Goal: Information Seeking & Learning: Learn about a topic

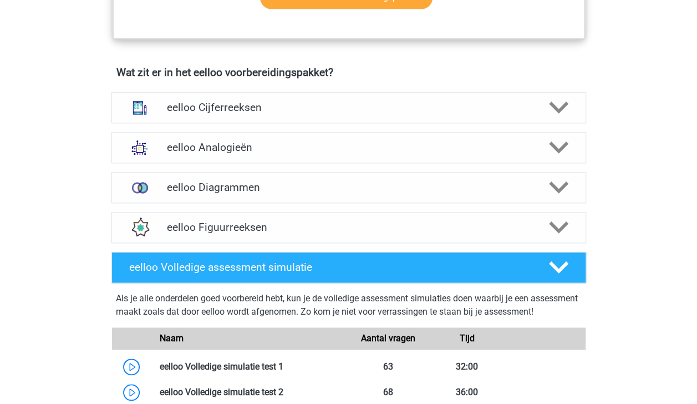
scroll to position [651, 0]
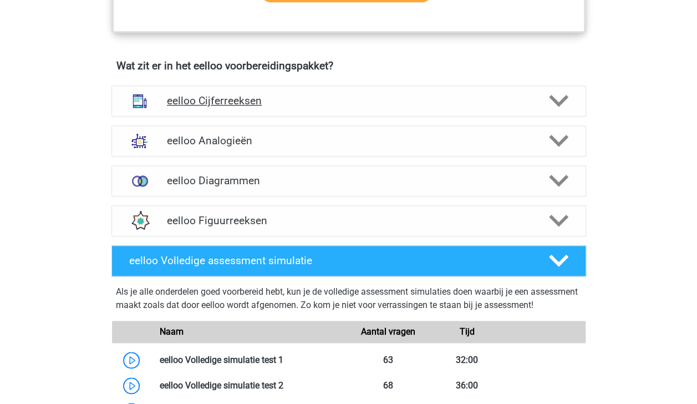
click at [558, 104] on icon at bounding box center [558, 100] width 19 height 19
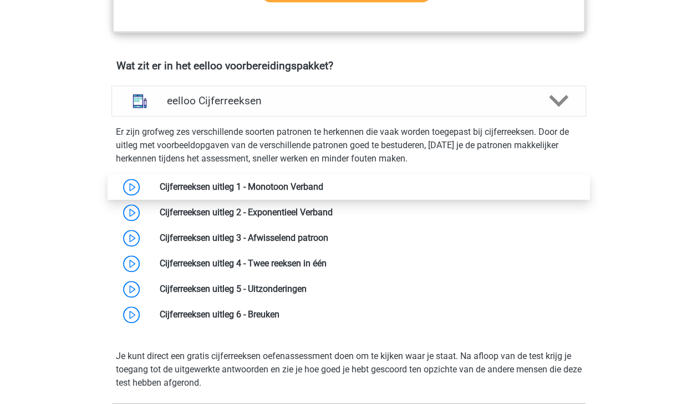
click at [323, 192] on link at bounding box center [323, 186] width 0 height 11
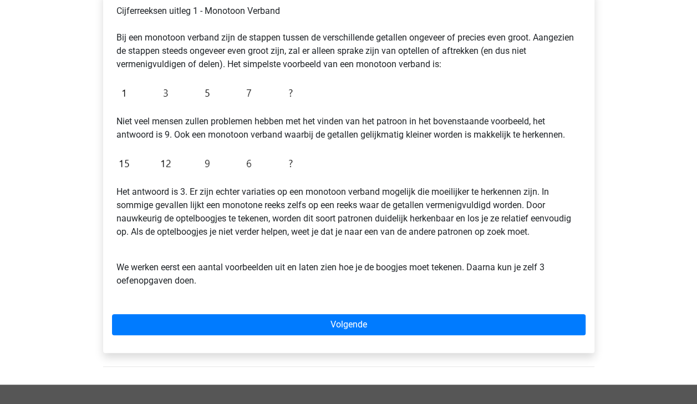
scroll to position [201, 0]
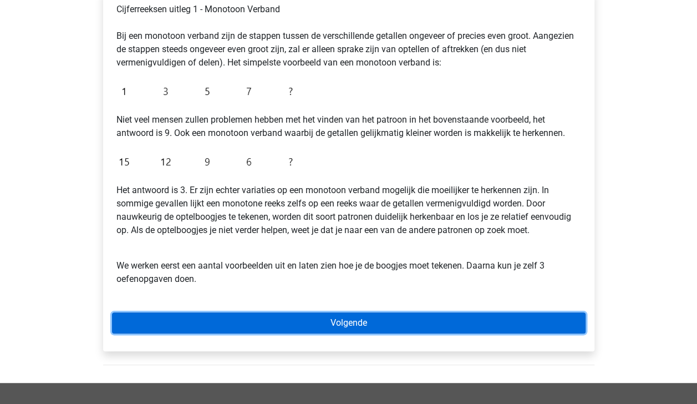
click at [291, 318] on link "Volgende" at bounding box center [349, 322] width 474 height 21
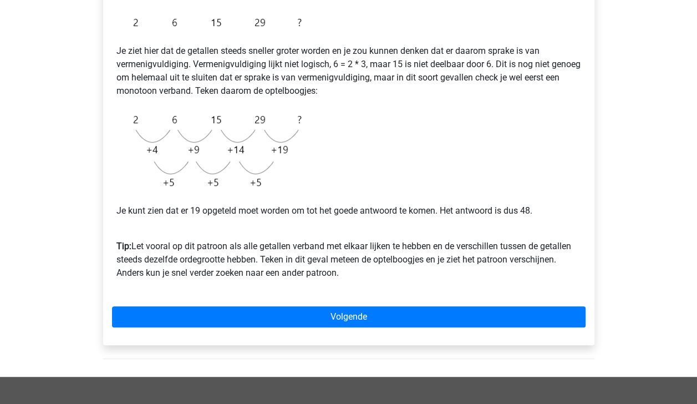
scroll to position [217, 0]
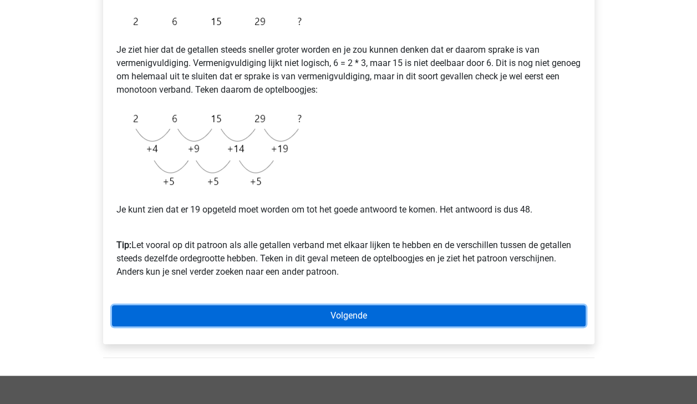
click at [489, 325] on link "Volgende" at bounding box center [349, 315] width 474 height 21
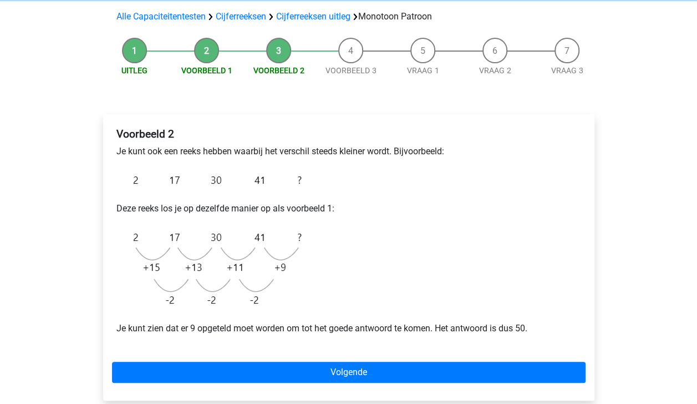
scroll to position [84, 0]
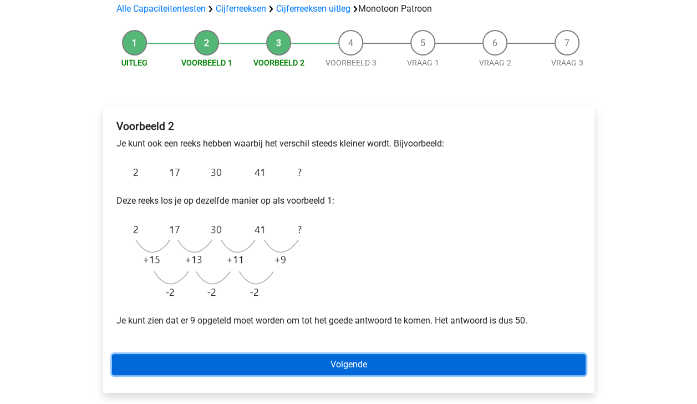
click at [531, 364] on link "Volgende" at bounding box center [349, 364] width 474 height 21
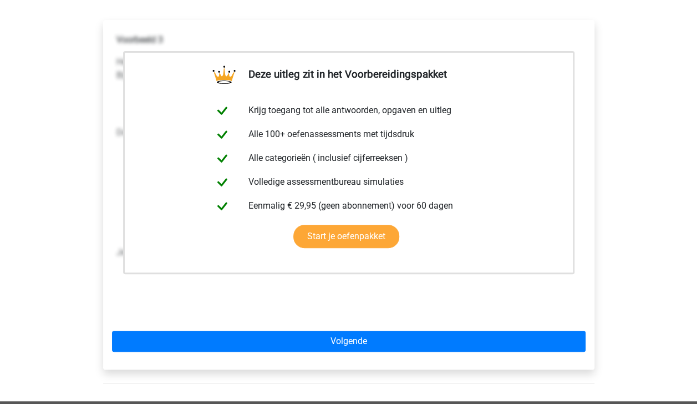
scroll to position [173, 0]
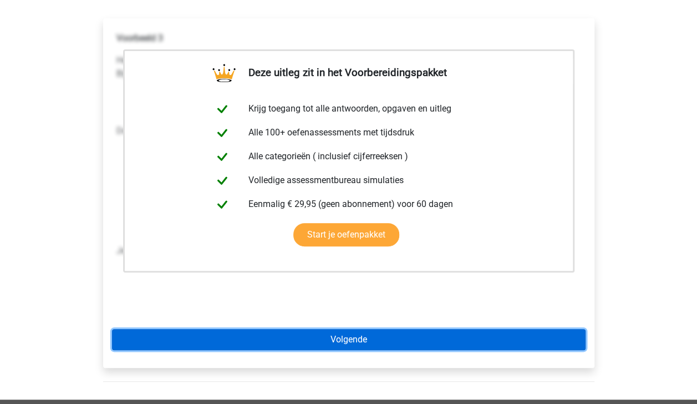
click at [511, 342] on link "Volgende" at bounding box center [349, 339] width 474 height 21
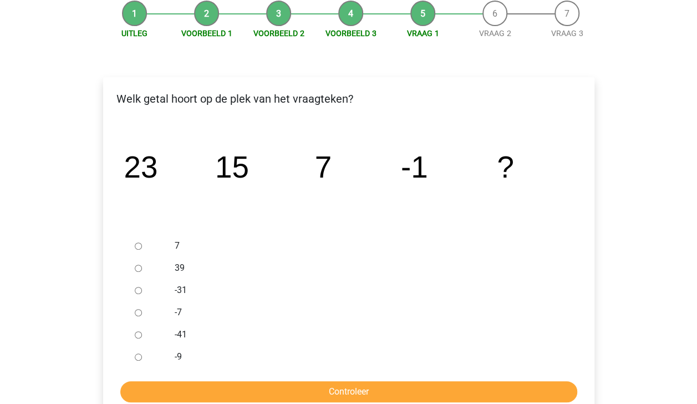
scroll to position [118, 0]
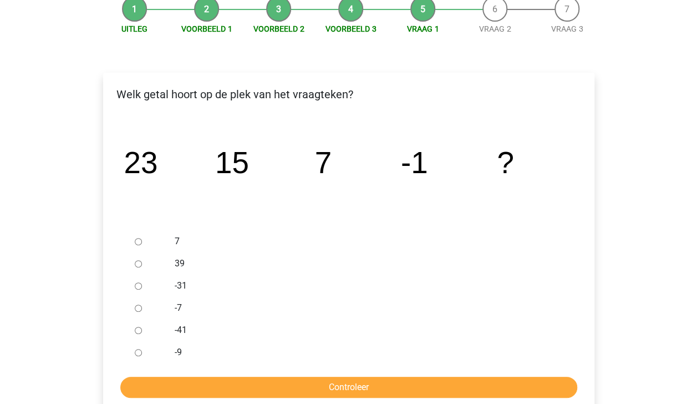
click at [138, 349] on input "-9" at bounding box center [138, 352] width 7 height 7
radio input "true"
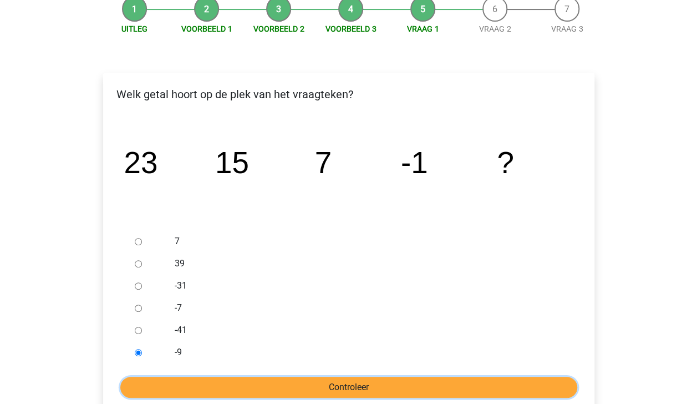
click at [265, 384] on input "Controleer" at bounding box center [348, 387] width 457 height 21
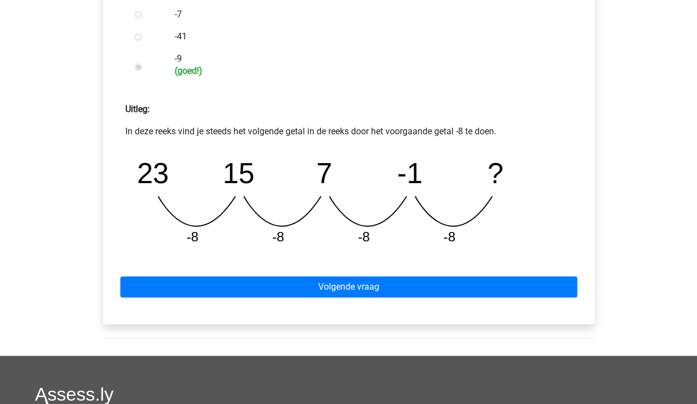
scroll to position [418, 0]
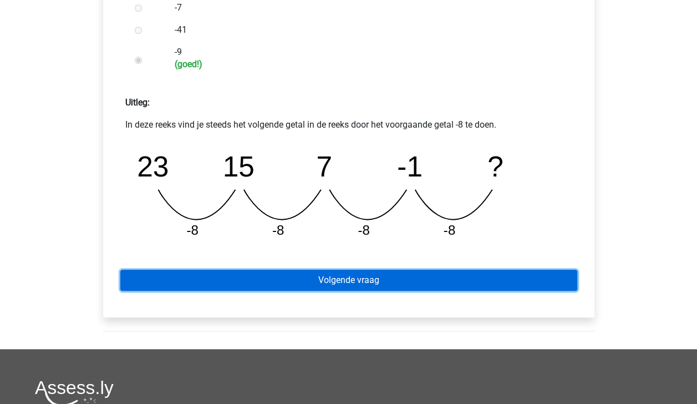
click at [520, 282] on link "Volgende vraag" at bounding box center [348, 280] width 457 height 21
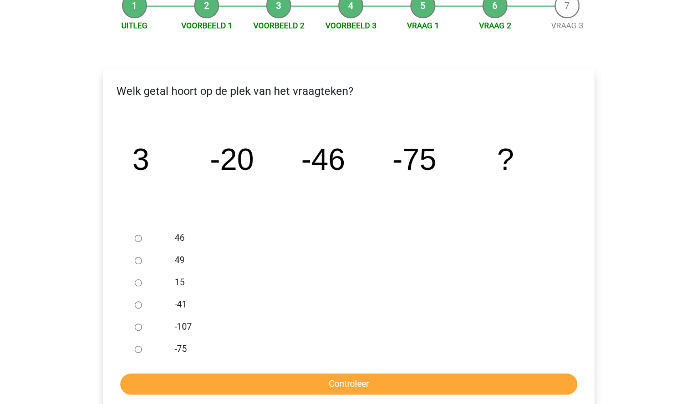
scroll to position [123, 0]
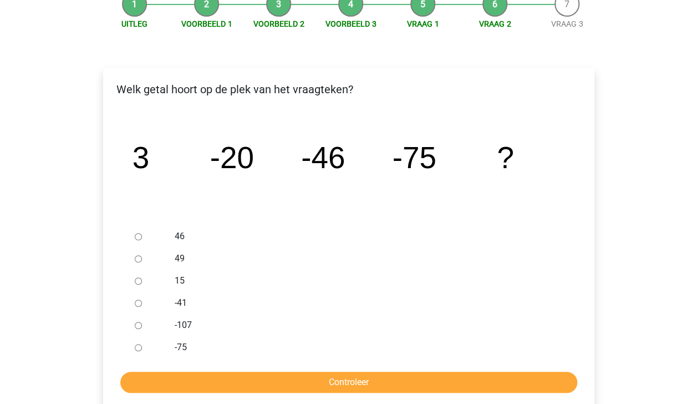
click at [139, 321] on div at bounding box center [148, 325] width 37 height 22
click at [139, 324] on input "-107" at bounding box center [138, 325] width 7 height 7
radio input "true"
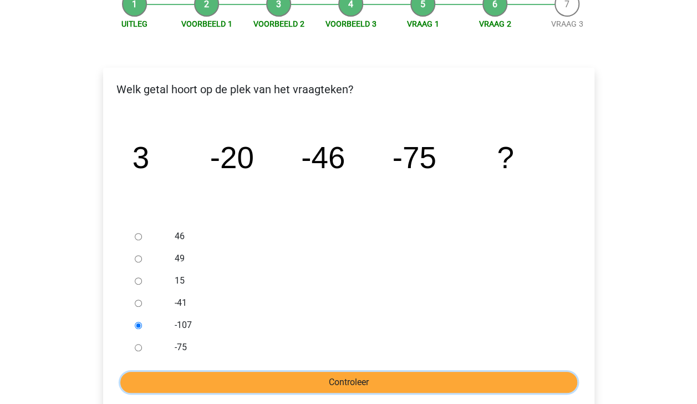
click at [223, 379] on input "Controleer" at bounding box center [348, 382] width 457 height 21
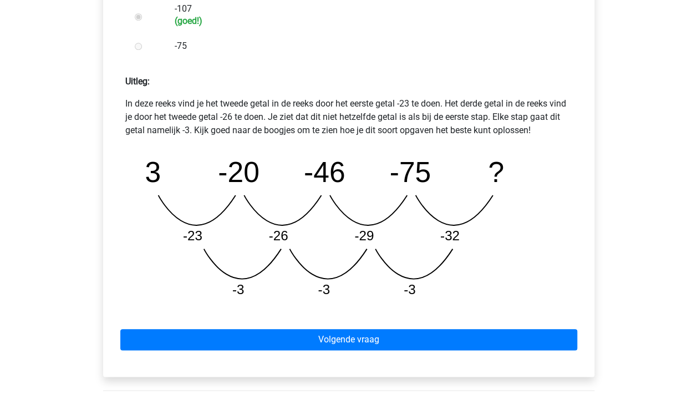
scroll to position [440, 0]
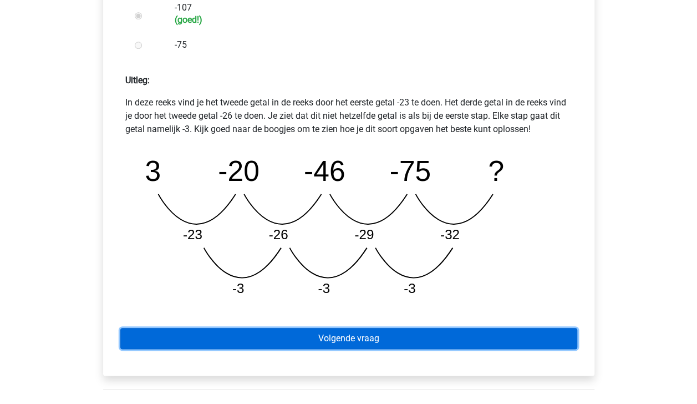
click at [552, 341] on link "Volgende vraag" at bounding box center [348, 338] width 457 height 21
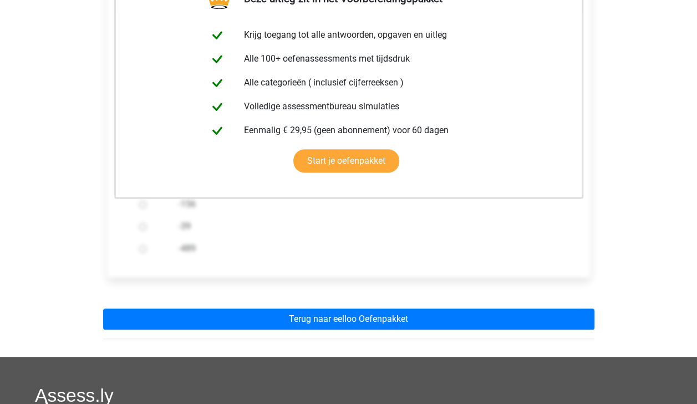
scroll to position [226, 0]
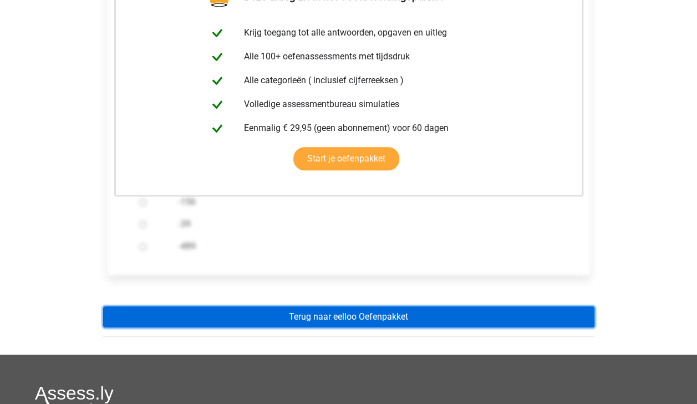
click at [509, 312] on link "Terug naar eelloo Oefenpakket" at bounding box center [348, 316] width 491 height 21
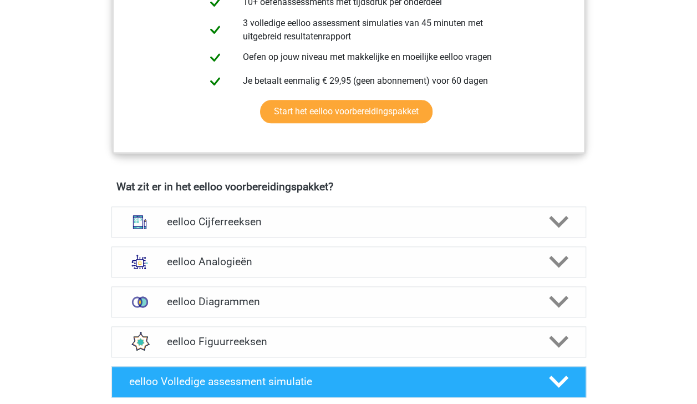
scroll to position [537, 0]
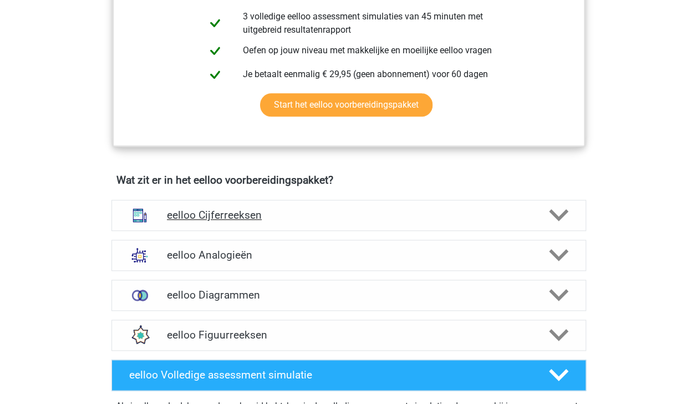
click at [566, 211] on icon at bounding box center [558, 214] width 19 height 19
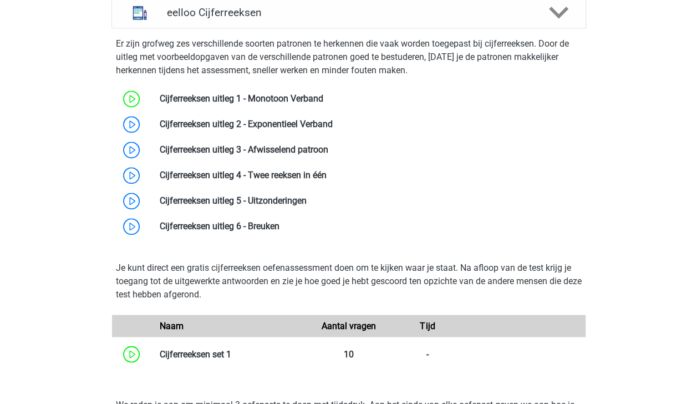
scroll to position [737, 0]
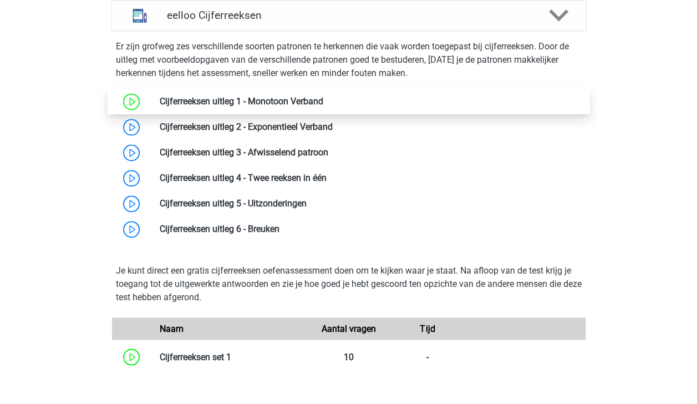
click at [323, 106] on link at bounding box center [323, 101] width 0 height 11
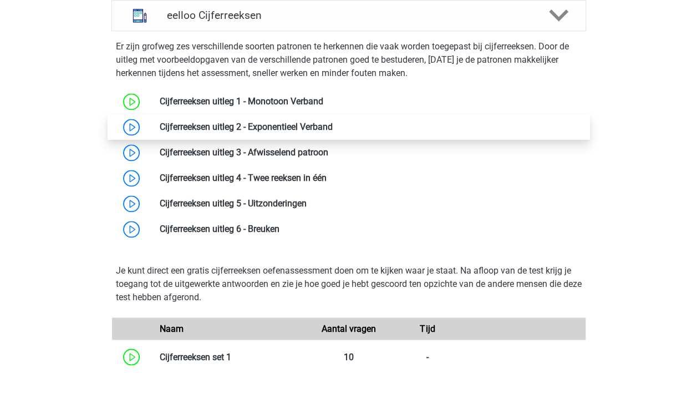
click at [333, 132] on link at bounding box center [333, 126] width 0 height 11
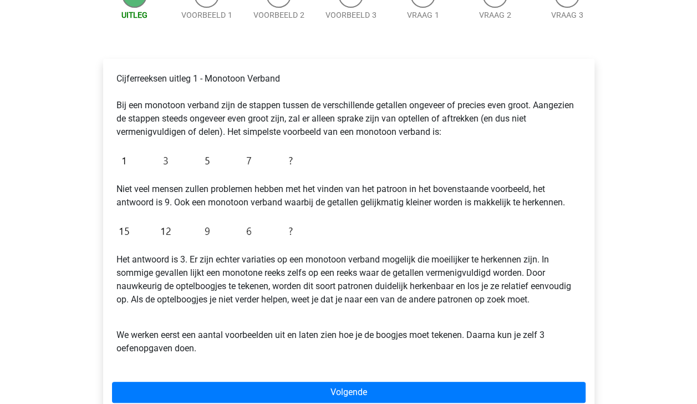
scroll to position [133, 0]
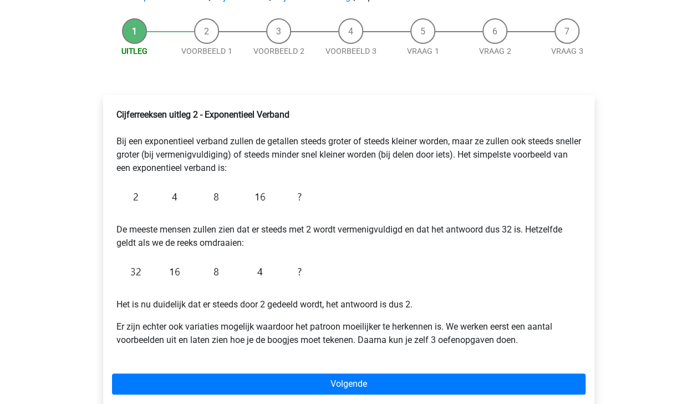
scroll to position [98, 0]
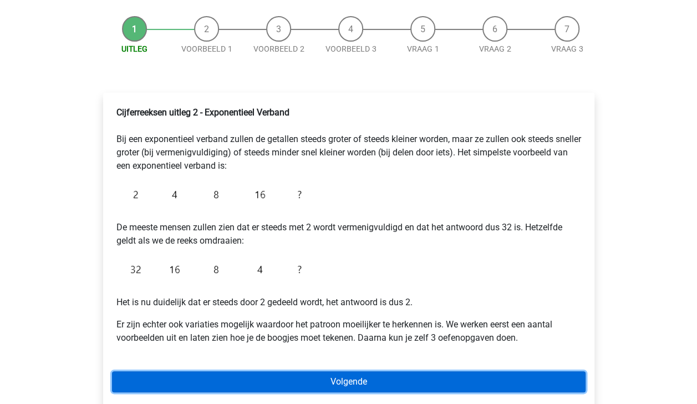
click at [517, 379] on link "Volgende" at bounding box center [349, 381] width 474 height 21
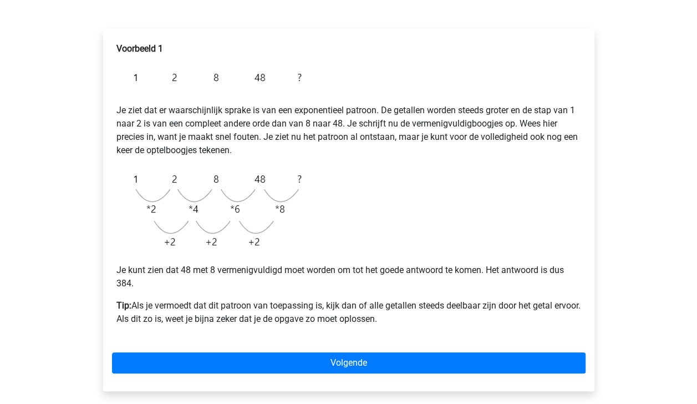
scroll to position [163, 0]
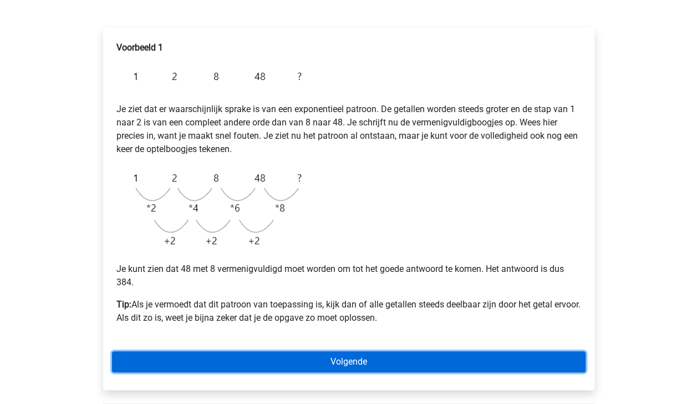
click at [532, 356] on link "Volgende" at bounding box center [349, 361] width 474 height 21
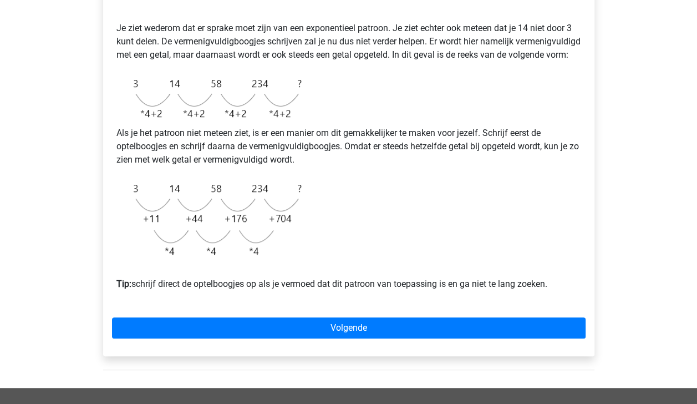
scroll to position [247, 0]
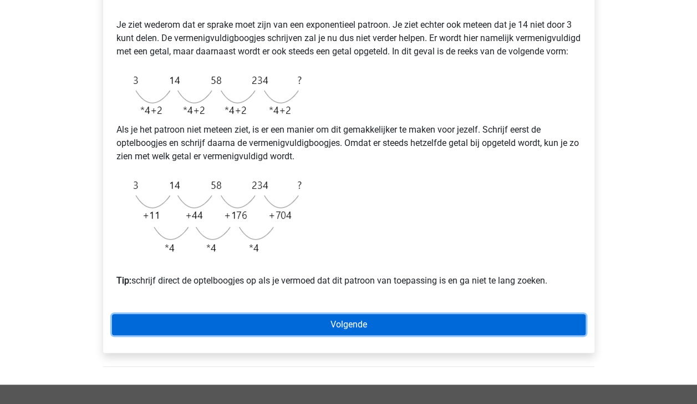
click at [513, 335] on link "Volgende" at bounding box center [349, 324] width 474 height 21
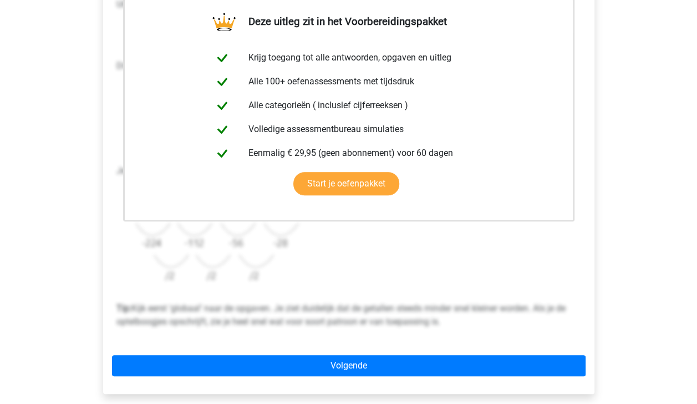
scroll to position [227, 0]
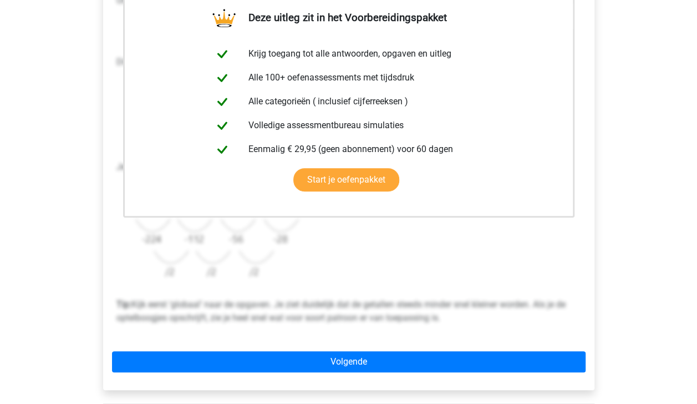
click at [515, 376] on div "Deze uitleg zit in het Voorbereidingspakket Krijg toegang tot alle antwoorden, …" at bounding box center [348, 176] width 491 height 427
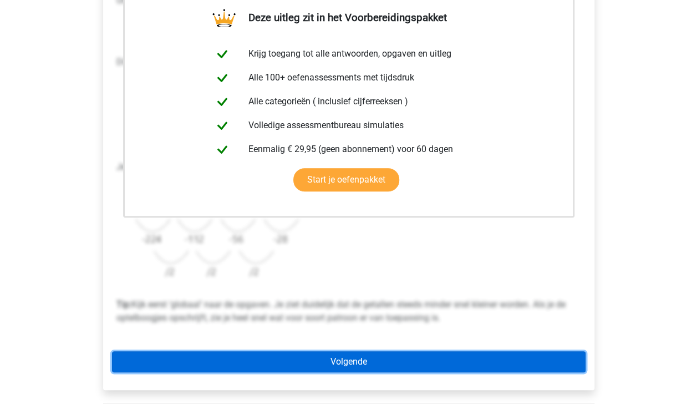
click at [525, 355] on link "Volgende" at bounding box center [349, 361] width 474 height 21
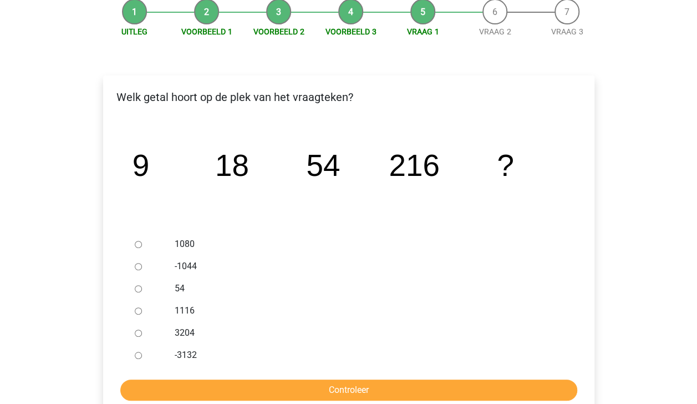
scroll to position [124, 0]
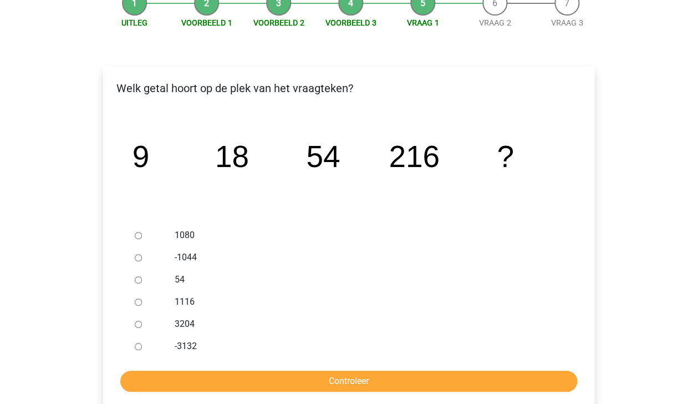
click at [142, 234] on div at bounding box center [148, 235] width 37 height 22
click at [139, 234] on input "1080" at bounding box center [138, 235] width 7 height 7
radio input "true"
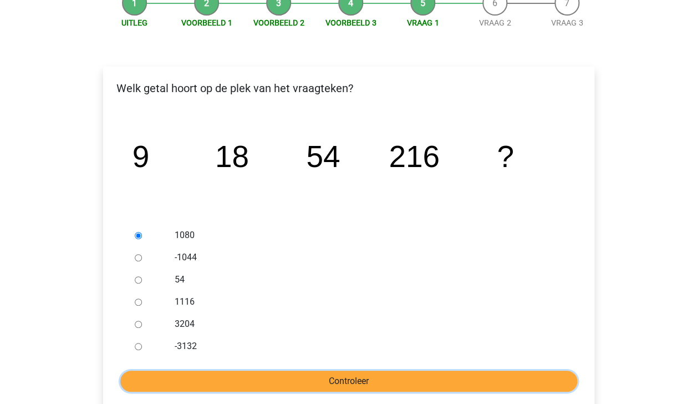
click at [250, 388] on input "Controleer" at bounding box center [348, 381] width 457 height 21
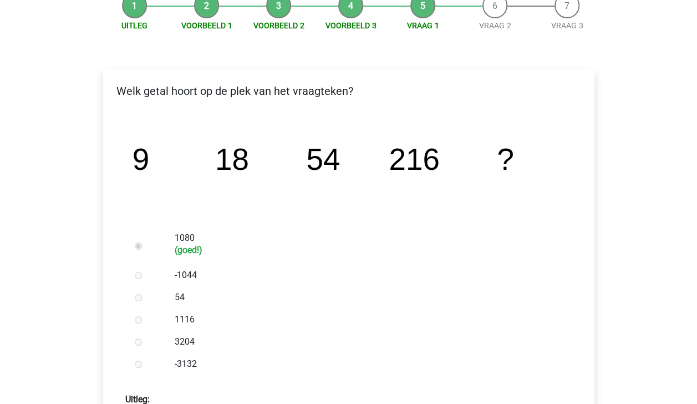
scroll to position [123, 0]
drag, startPoint x: 695, startPoint y: 74, endPoint x: 683, endPoint y: 135, distance: 61.6
drag, startPoint x: 683, startPoint y: 135, endPoint x: 630, endPoint y: 152, distance: 56.5
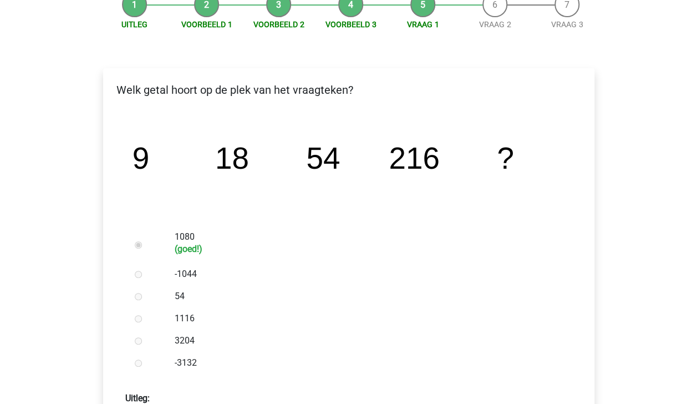
click at [519, 160] on icon "image/svg+xml 9 18 54 216 ?" at bounding box center [349, 168] width 456 height 114
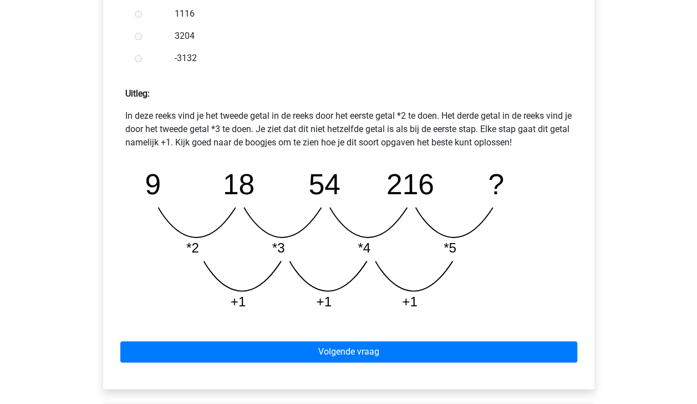
scroll to position [429, 0]
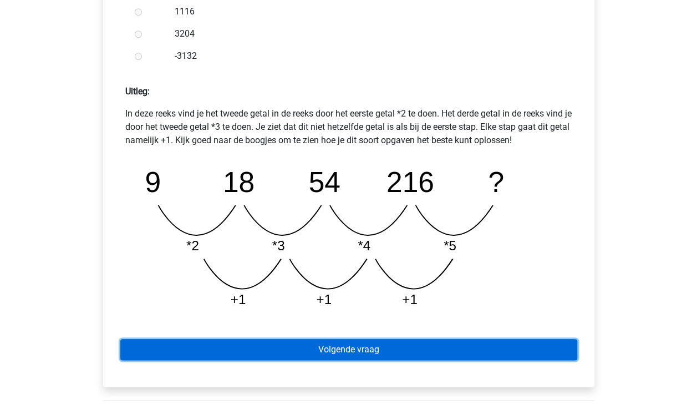
click at [374, 345] on link "Volgende vraag" at bounding box center [348, 349] width 457 height 21
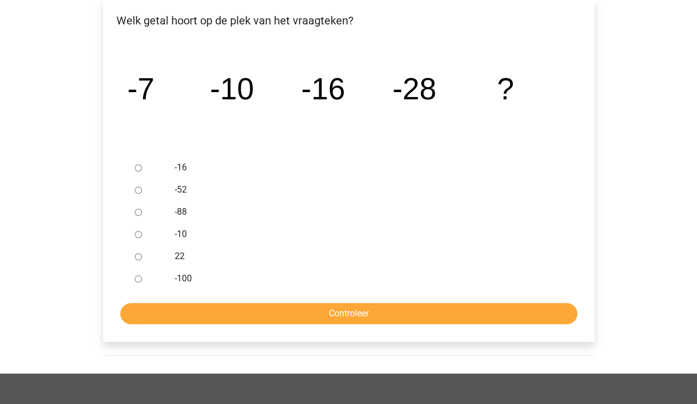
scroll to position [194, 0]
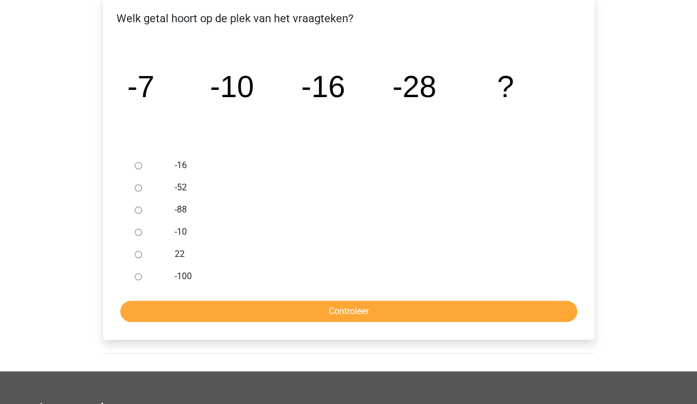
click at [138, 186] on input "-52" at bounding box center [138, 187] width 7 height 7
radio input "true"
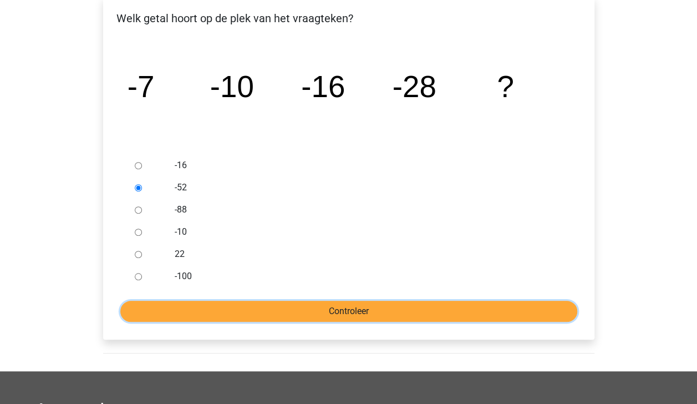
click at [247, 307] on input "Controleer" at bounding box center [348, 311] width 457 height 21
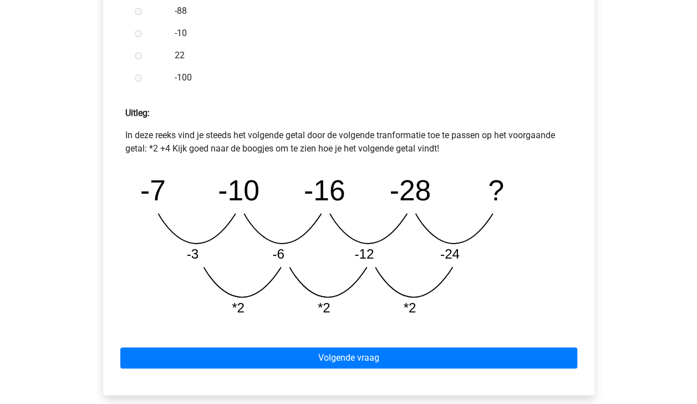
scroll to position [410, 0]
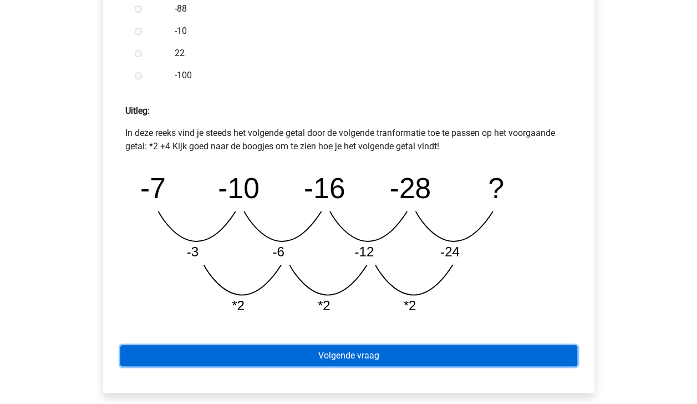
click at [471, 358] on link "Volgende vraag" at bounding box center [348, 355] width 457 height 21
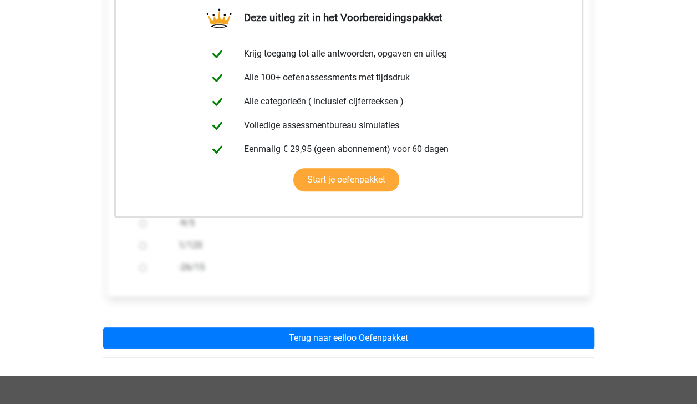
scroll to position [207, 0]
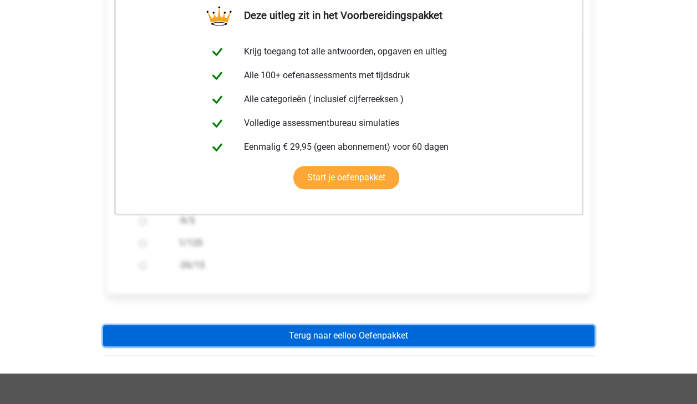
click at [503, 328] on link "Terug naar eelloo Oefenpakket" at bounding box center [348, 335] width 491 height 21
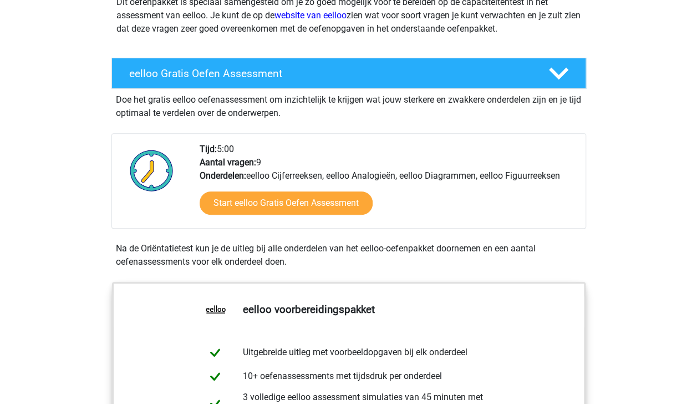
scroll to position [139, 0]
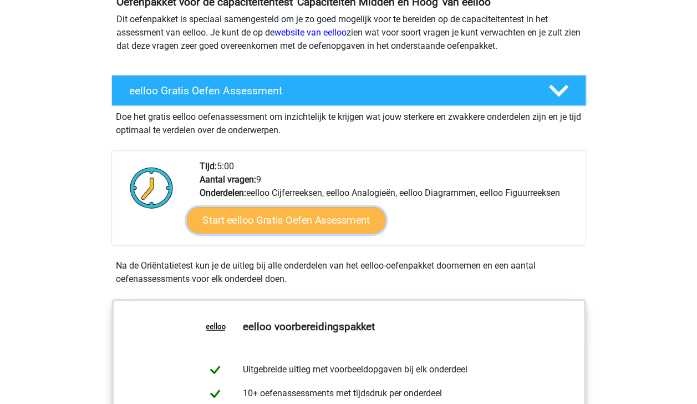
click at [334, 226] on link "Start eelloo Gratis Oefen Assessment" at bounding box center [285, 220] width 199 height 27
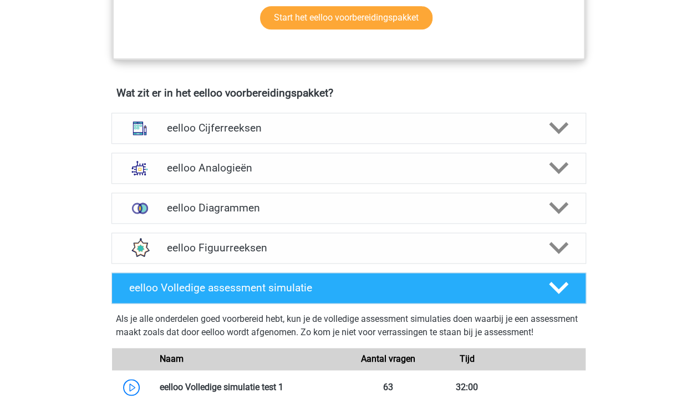
scroll to position [627, 0]
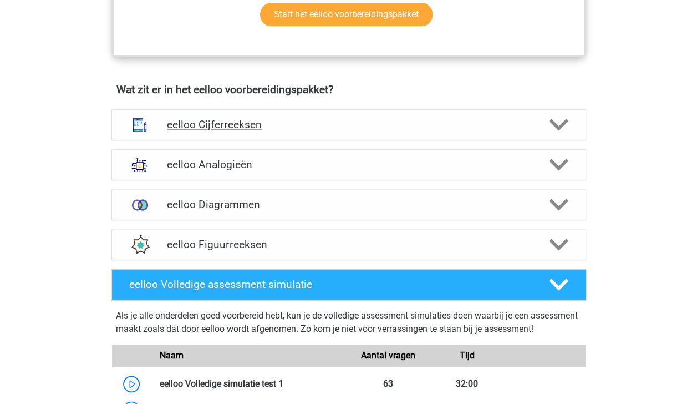
click at [558, 125] on icon at bounding box center [558, 124] width 19 height 19
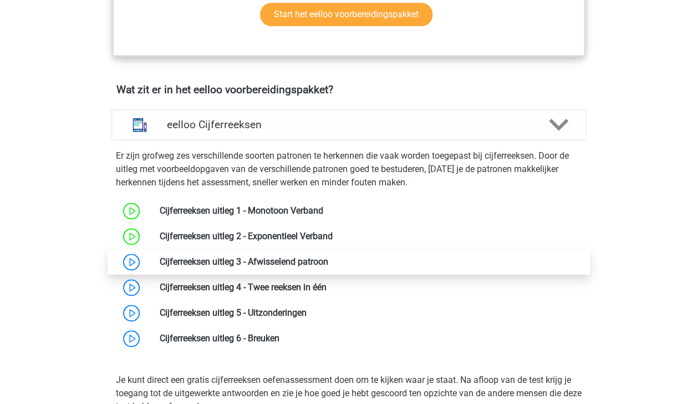
click at [328, 267] on link at bounding box center [328, 261] width 0 height 11
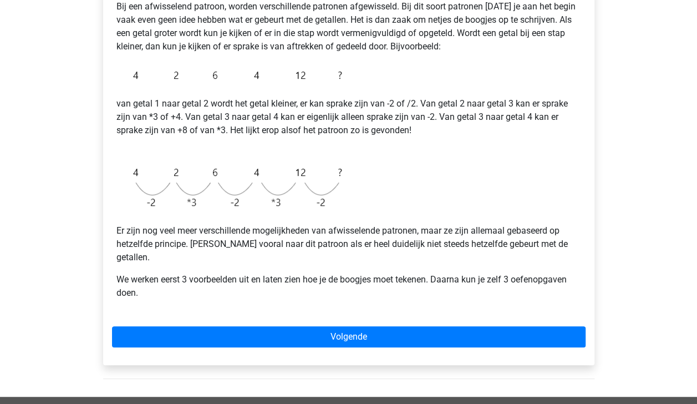
scroll to position [206, 0]
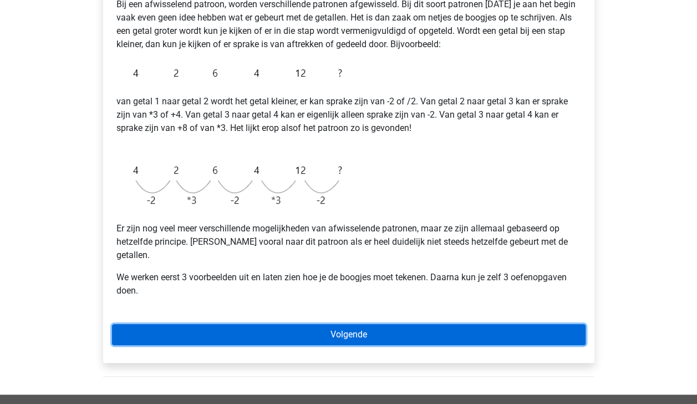
click at [513, 326] on link "Volgende" at bounding box center [349, 334] width 474 height 21
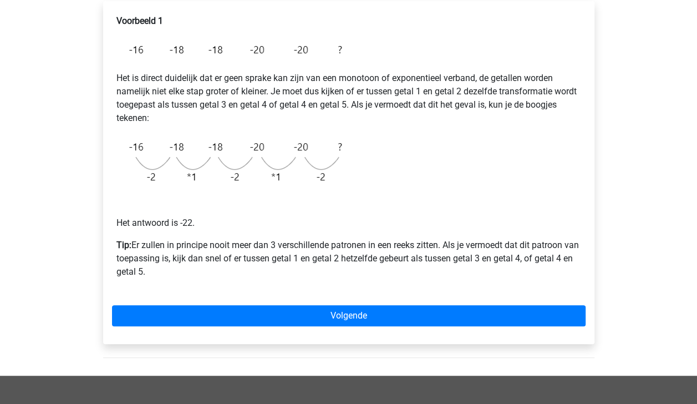
scroll to position [194, 0]
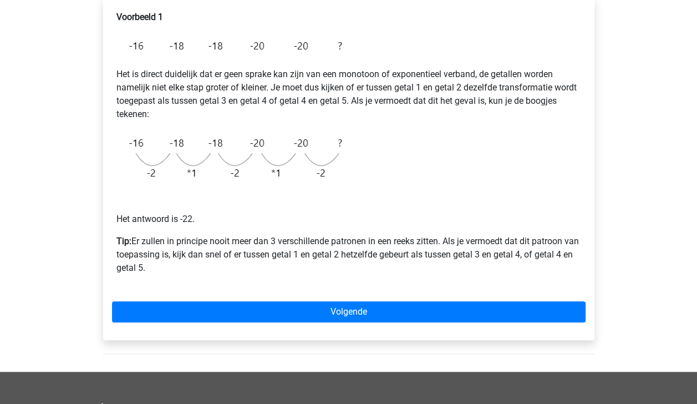
click at [541, 301] on div "Voorbeeld 1 Het is direct duidelijk dat er geen sprake kan zijn van een monotoo…" at bounding box center [348, 168] width 491 height 343
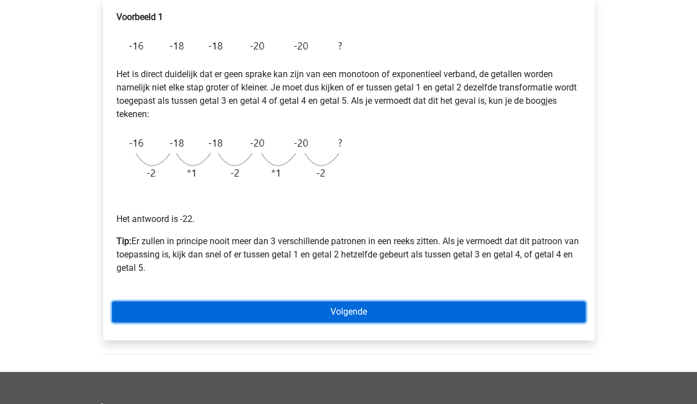
click at [531, 311] on link "Volgende" at bounding box center [349, 311] width 474 height 21
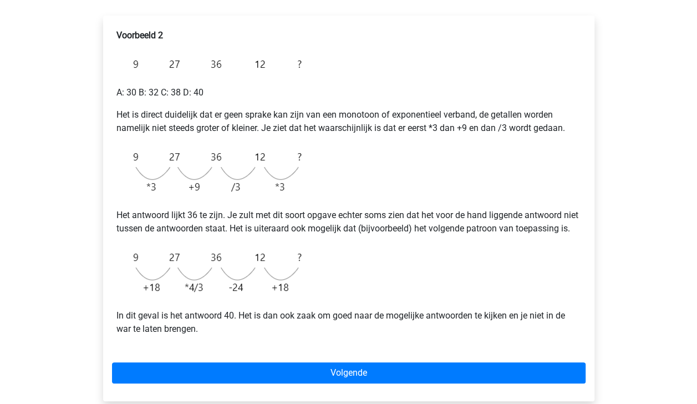
scroll to position [183, 0]
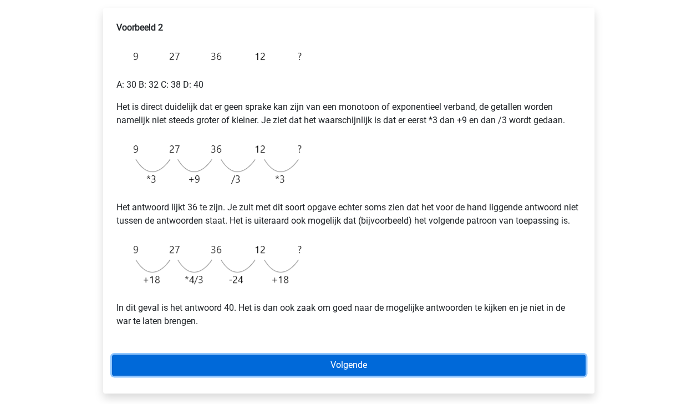
click at [565, 370] on link "Volgende" at bounding box center [349, 364] width 474 height 21
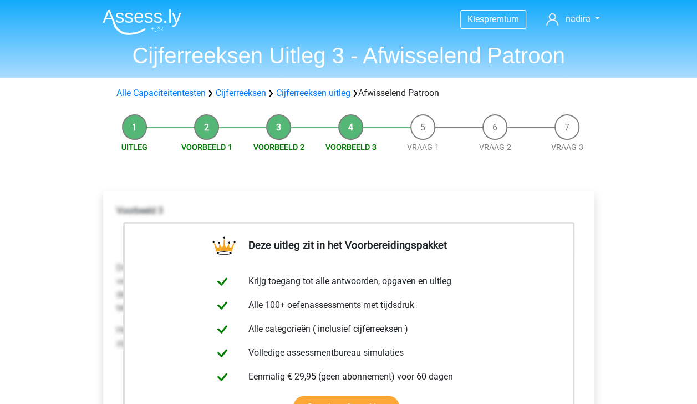
click at [348, 128] on li "Voorbeeld 3" at bounding box center [351, 133] width 72 height 39
click at [357, 149] on link "Voorbeeld 3" at bounding box center [351, 147] width 51 height 9
click at [297, 144] on link "Voorbeeld 2" at bounding box center [278, 147] width 51 height 9
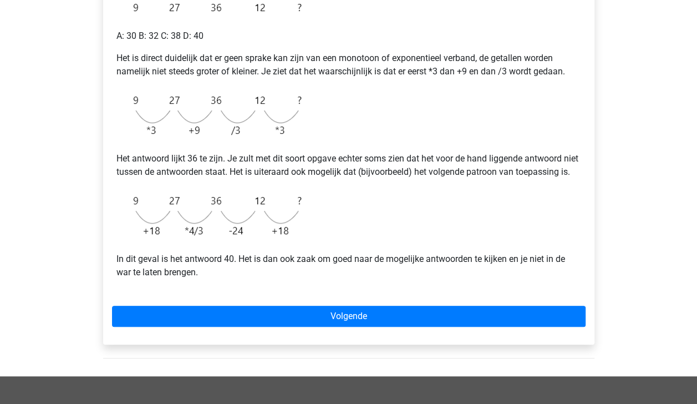
scroll to position [238, 0]
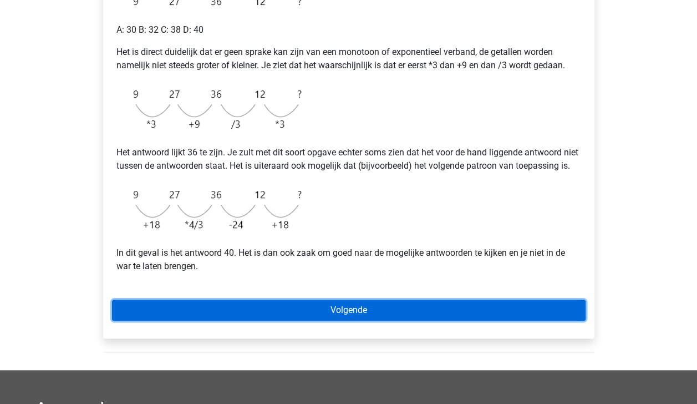
click at [571, 318] on link "Volgende" at bounding box center [349, 310] width 474 height 21
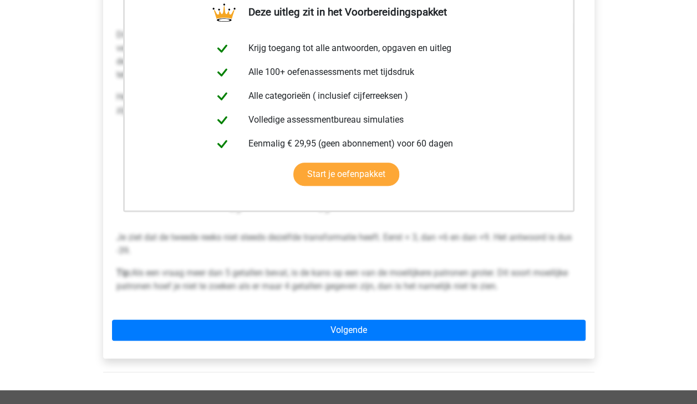
scroll to position [235, 0]
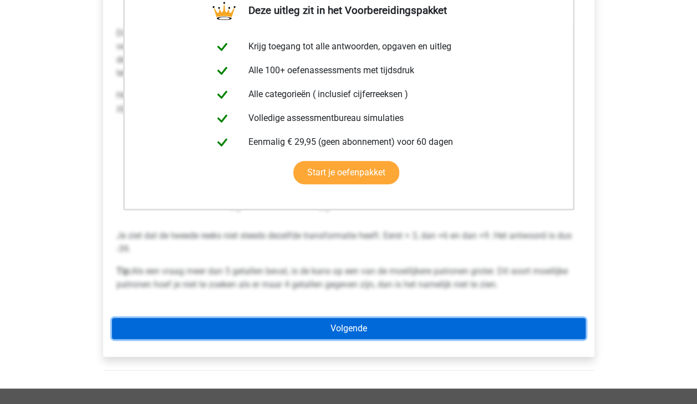
click at [555, 329] on link "Volgende" at bounding box center [349, 328] width 474 height 21
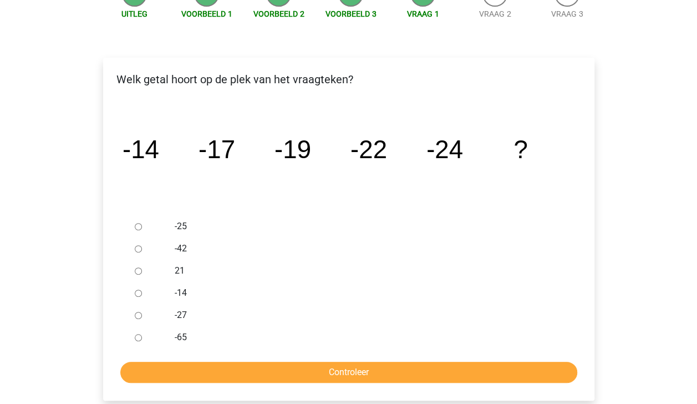
scroll to position [135, 0]
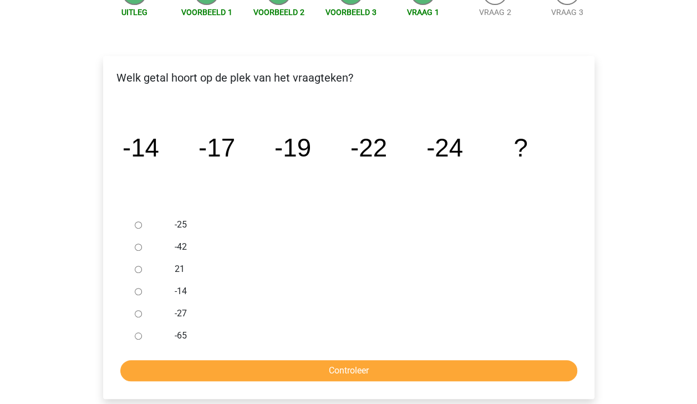
click at [141, 313] on input "-27" at bounding box center [138, 313] width 7 height 7
radio input "true"
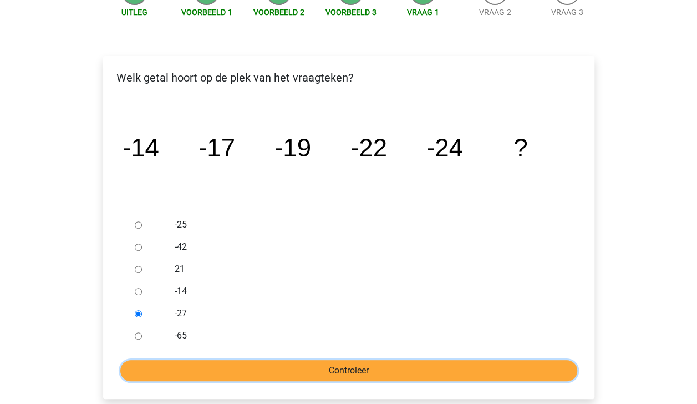
click at [213, 361] on input "Controleer" at bounding box center [348, 370] width 457 height 21
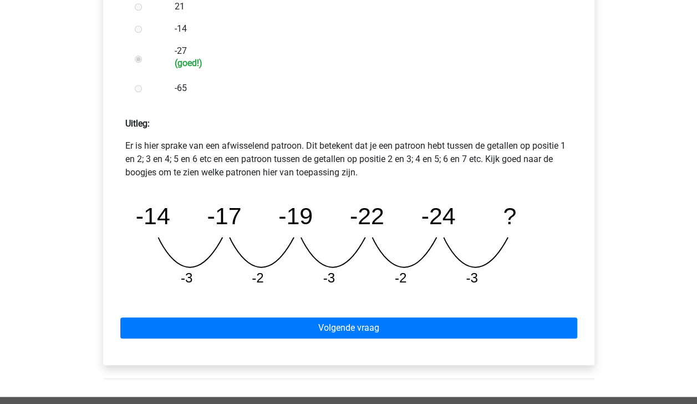
scroll to position [409, 0]
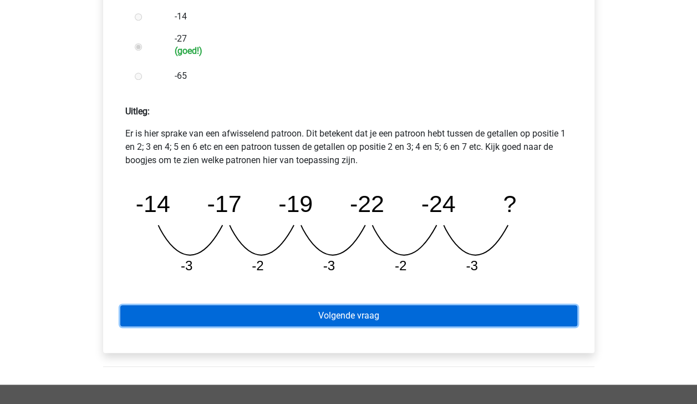
click at [492, 306] on link "Volgende vraag" at bounding box center [348, 315] width 457 height 21
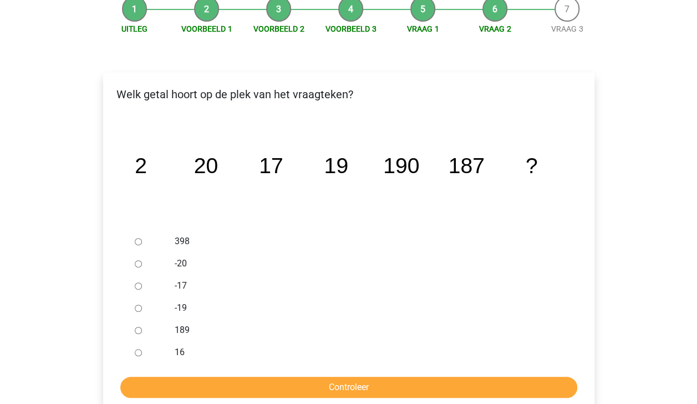
scroll to position [122, 0]
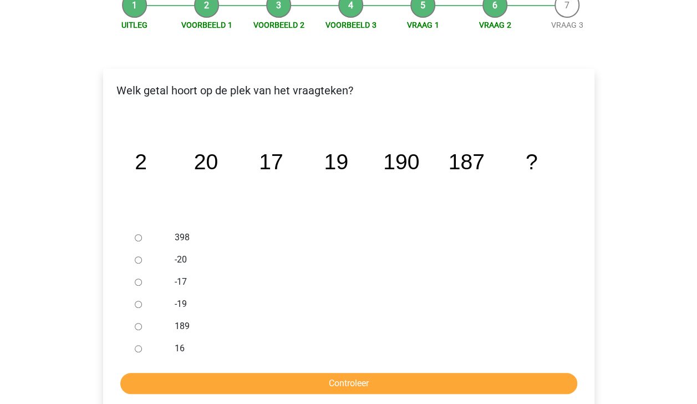
click at [140, 326] on input "189" at bounding box center [138, 326] width 7 height 7
radio input "true"
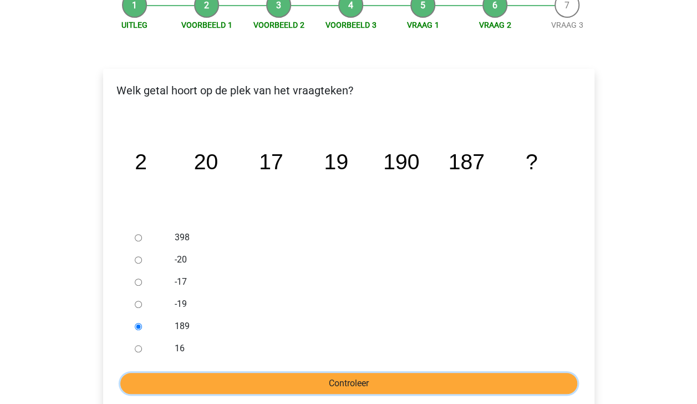
click at [223, 384] on input "Controleer" at bounding box center [348, 383] width 457 height 21
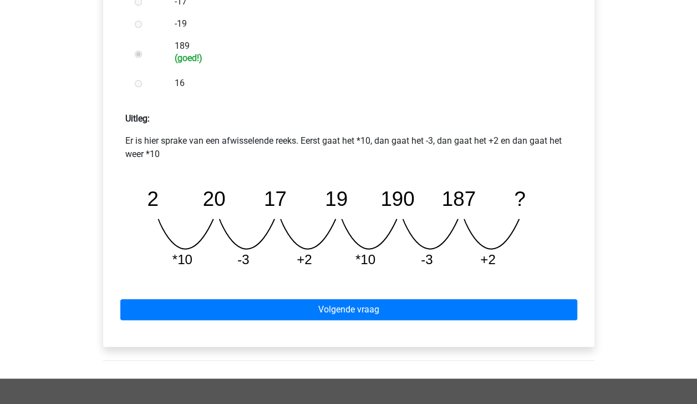
scroll to position [403, 0]
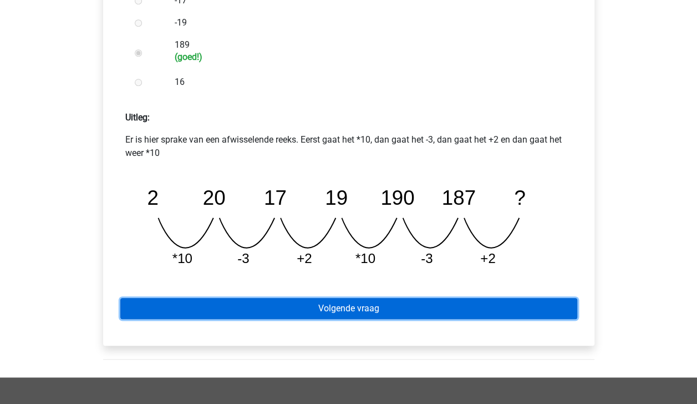
click at [534, 305] on link "Volgende vraag" at bounding box center [348, 308] width 457 height 21
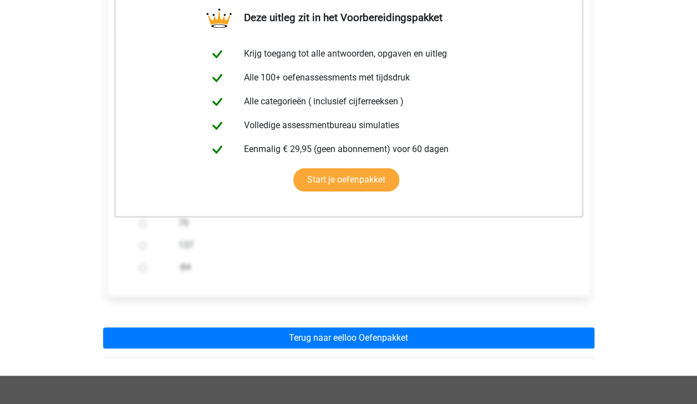
scroll to position [222, 0]
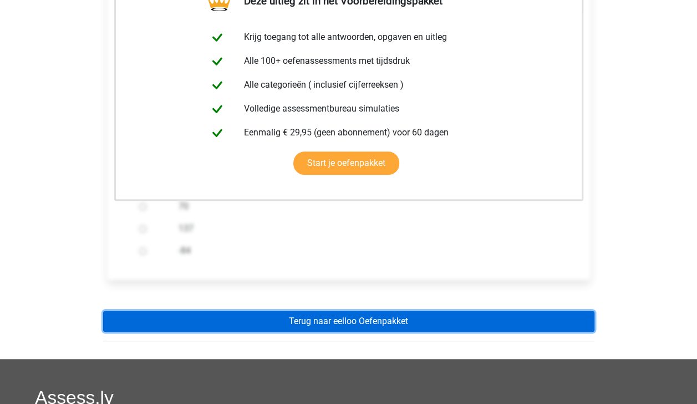
click at [514, 328] on link "Terug naar eelloo Oefenpakket" at bounding box center [348, 321] width 491 height 21
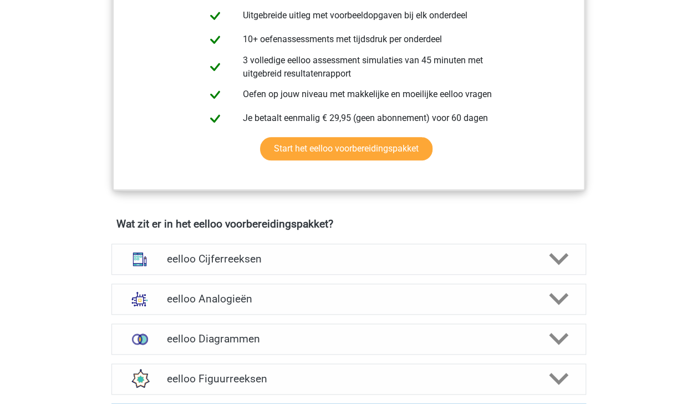
scroll to position [524, 0]
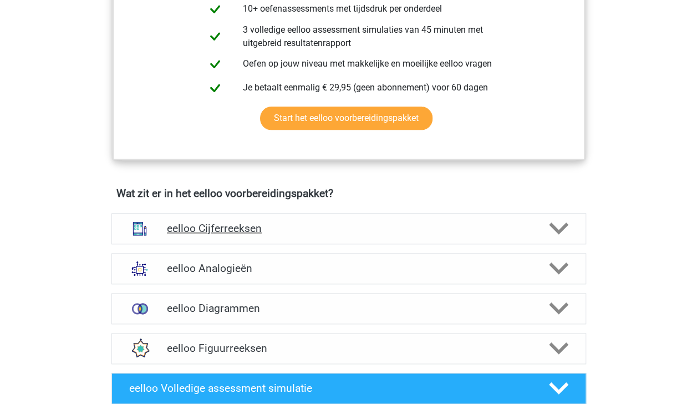
click at [557, 231] on icon at bounding box center [558, 228] width 19 height 19
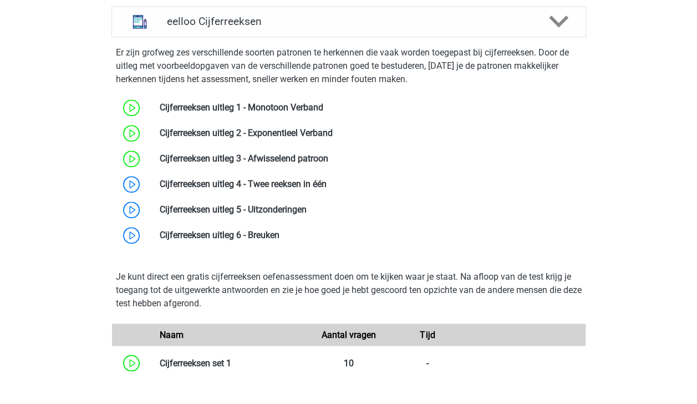
scroll to position [750, 0]
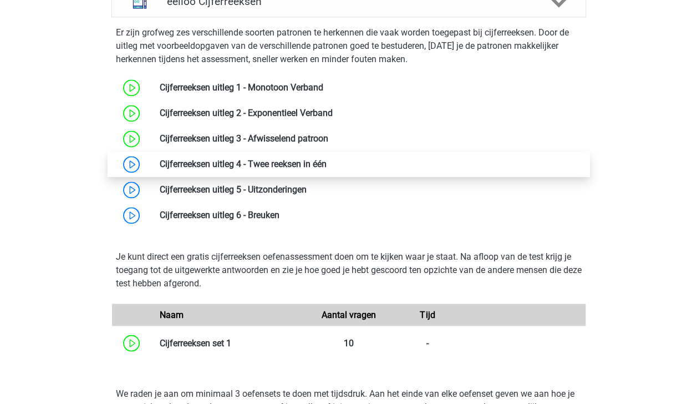
click at [327, 169] on link at bounding box center [327, 164] width 0 height 11
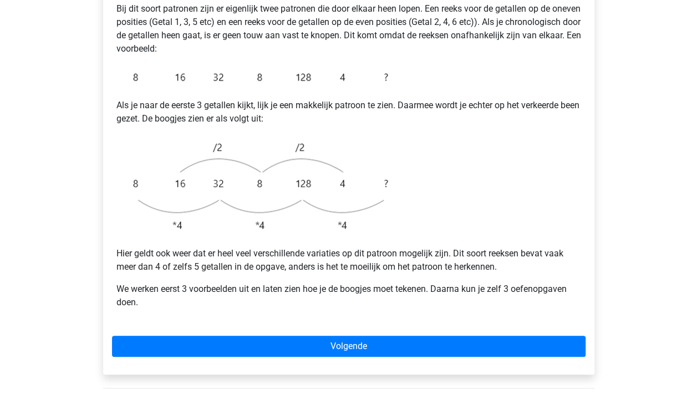
scroll to position [243, 0]
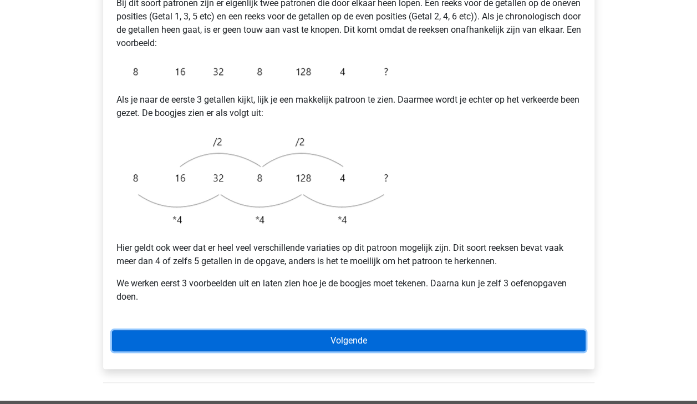
click at [557, 330] on link "Volgende" at bounding box center [349, 340] width 474 height 21
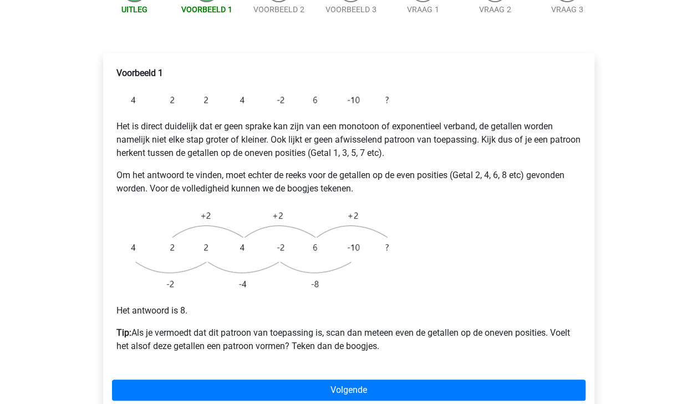
scroll to position [166, 0]
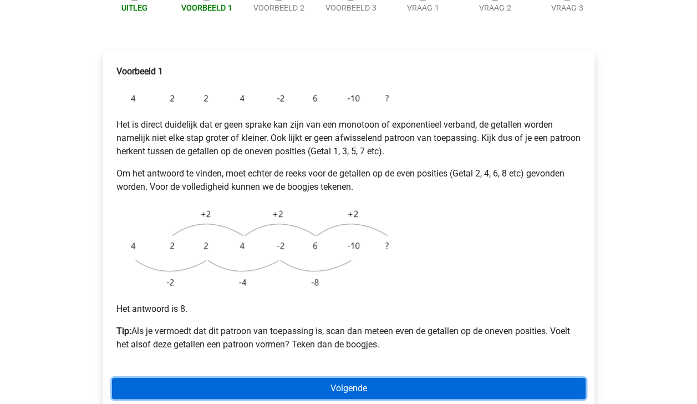
click at [550, 378] on link "Volgende" at bounding box center [349, 388] width 474 height 21
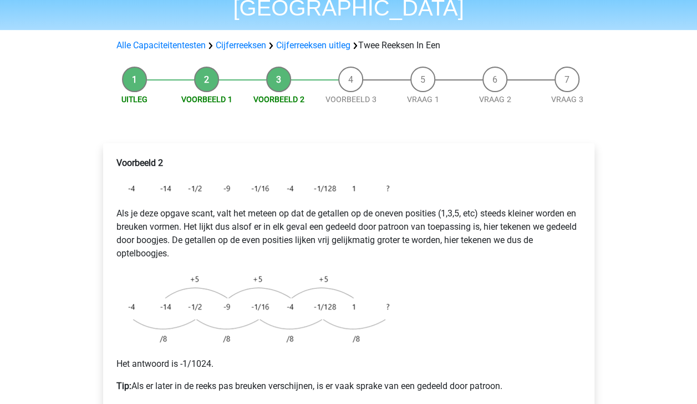
scroll to position [75, 0]
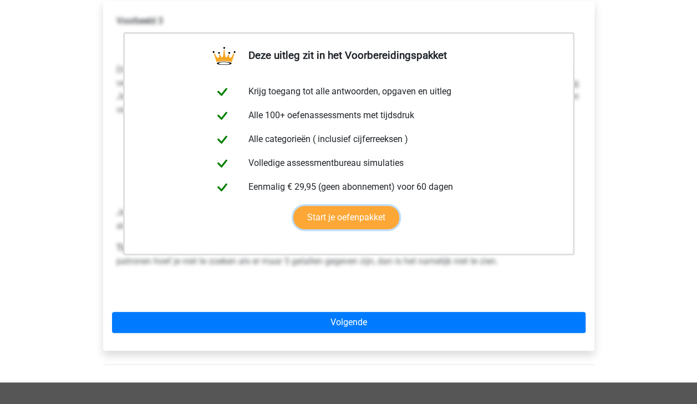
scroll to position [220, 0]
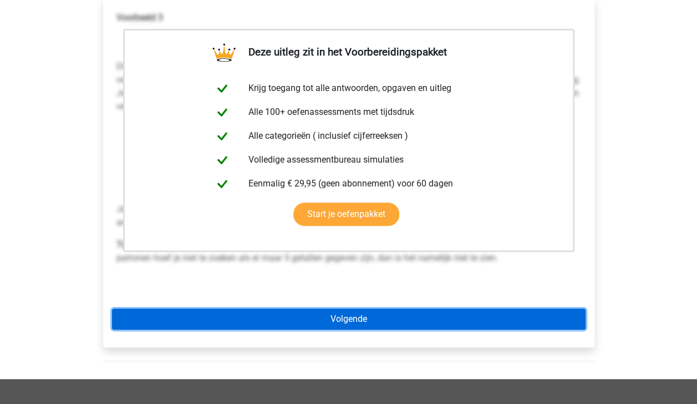
click at [545, 308] on link "Volgende" at bounding box center [349, 318] width 474 height 21
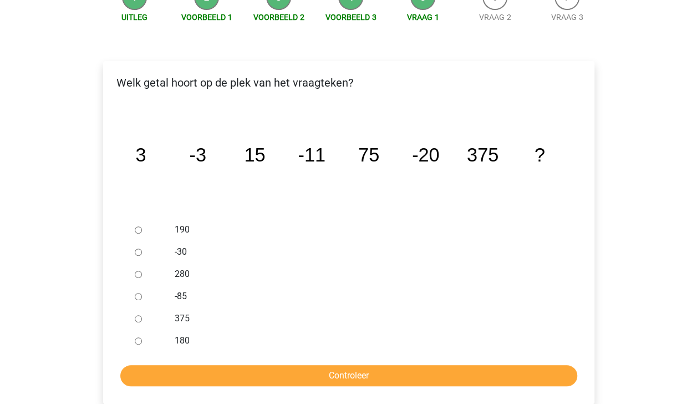
scroll to position [159, 0]
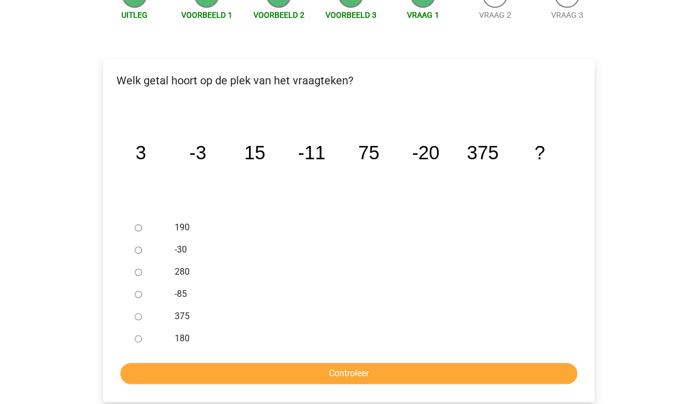
click at [180, 243] on label "-30" at bounding box center [367, 249] width 384 height 13
click at [142, 246] on input "-30" at bounding box center [138, 249] width 7 height 7
radio input "true"
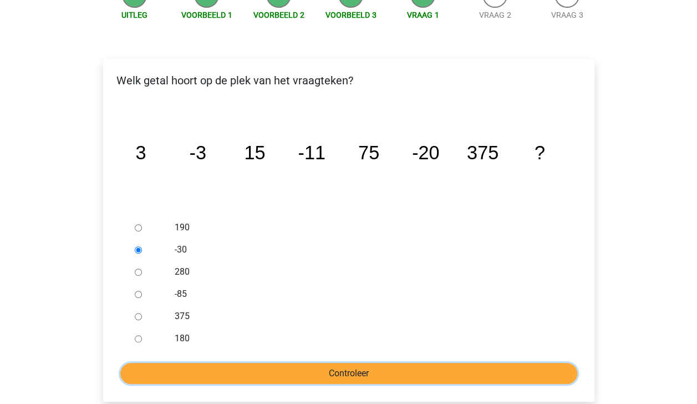
click at [197, 363] on input "Controleer" at bounding box center [348, 373] width 457 height 21
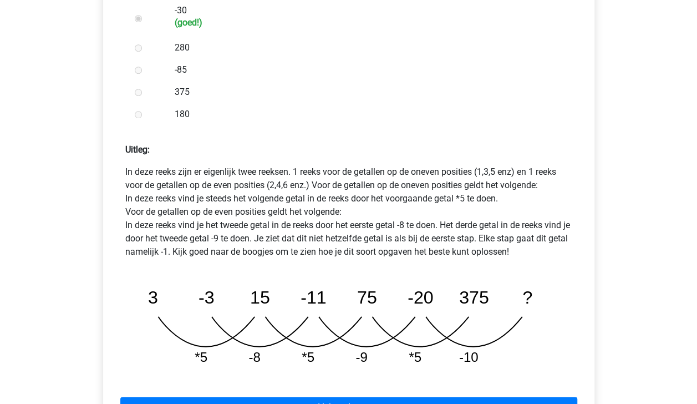
scroll to position [401, 0]
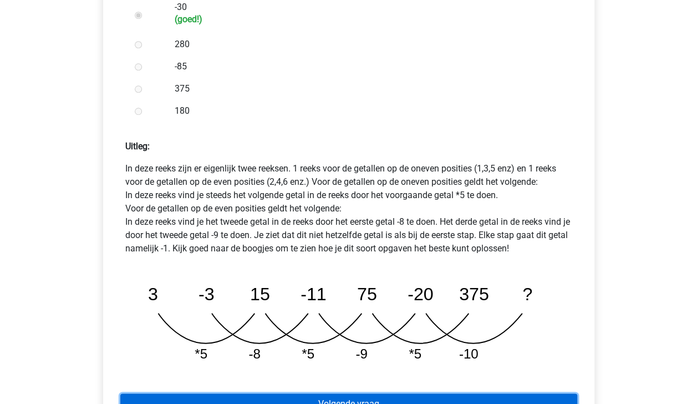
click at [527, 393] on link "Volgende vraag" at bounding box center [348, 403] width 457 height 21
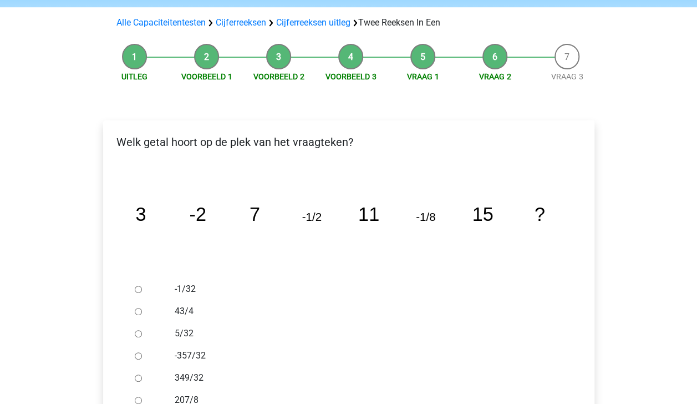
scroll to position [100, 0]
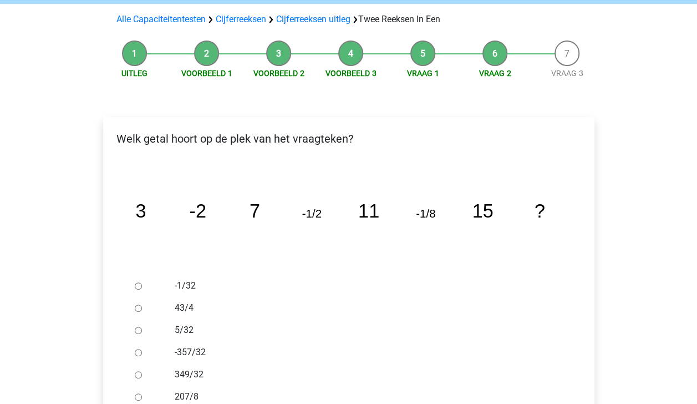
click at [136, 282] on input "-1/32" at bounding box center [138, 285] width 7 height 7
radio input "true"
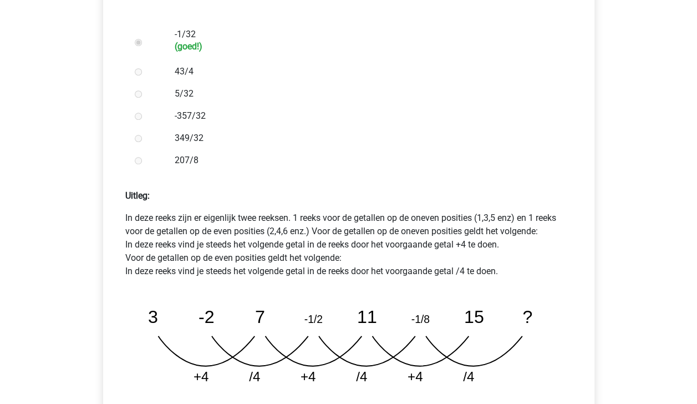
scroll to position [355, 0]
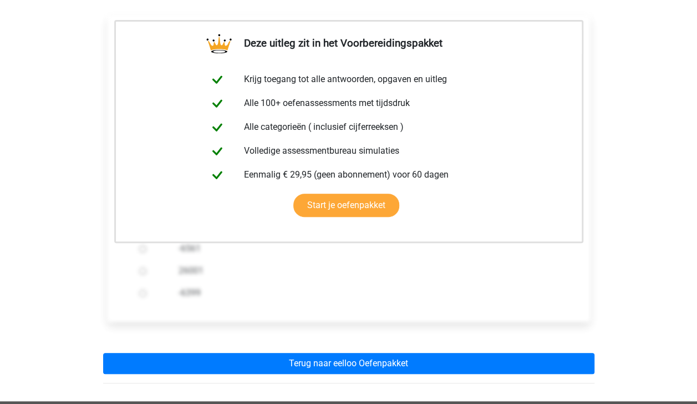
scroll to position [230, 0]
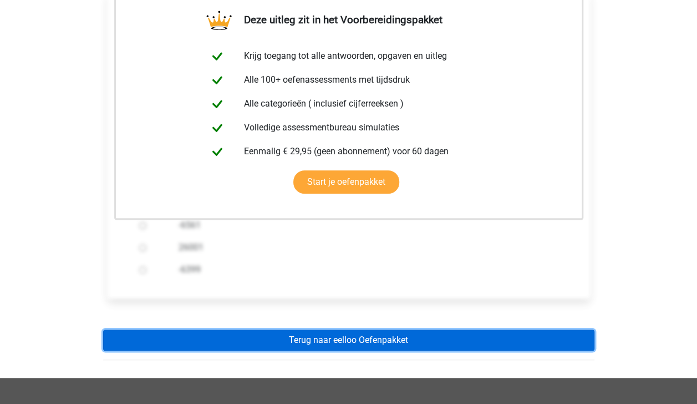
click at [539, 329] on link "Terug naar eelloo Oefenpakket" at bounding box center [348, 339] width 491 height 21
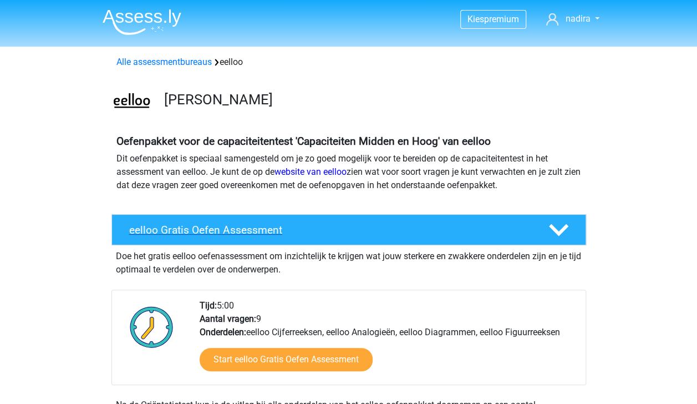
click at [562, 230] on polygon at bounding box center [558, 230] width 19 height 12
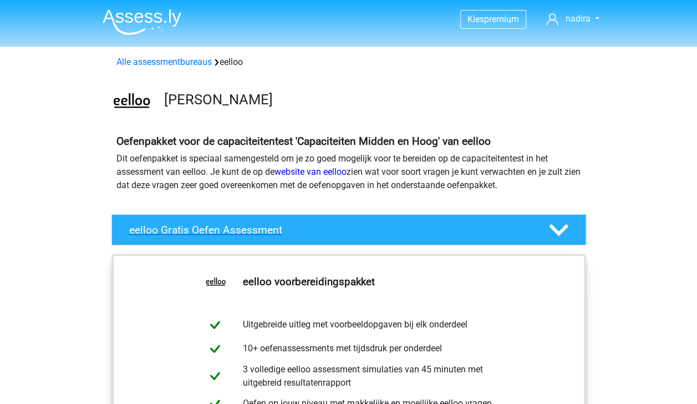
click at [562, 230] on polygon at bounding box center [558, 230] width 19 height 12
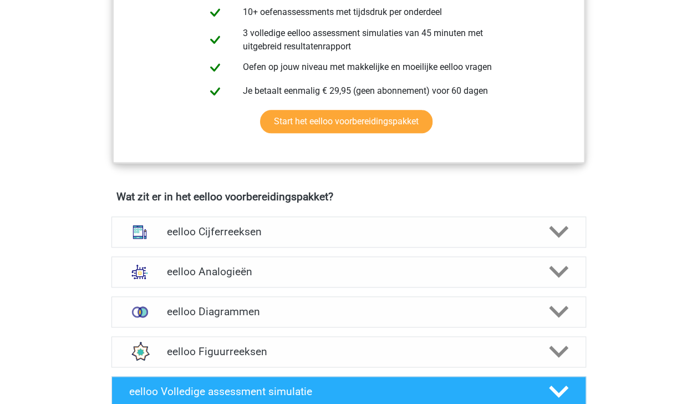
scroll to position [527, 0]
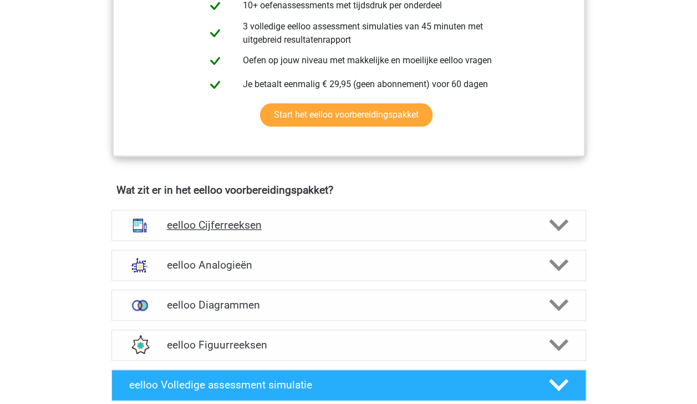
click at [557, 223] on icon at bounding box center [558, 224] width 19 height 19
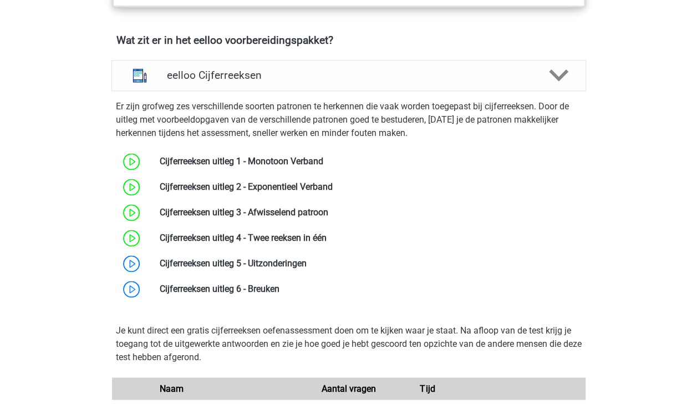
scroll to position [664, 0]
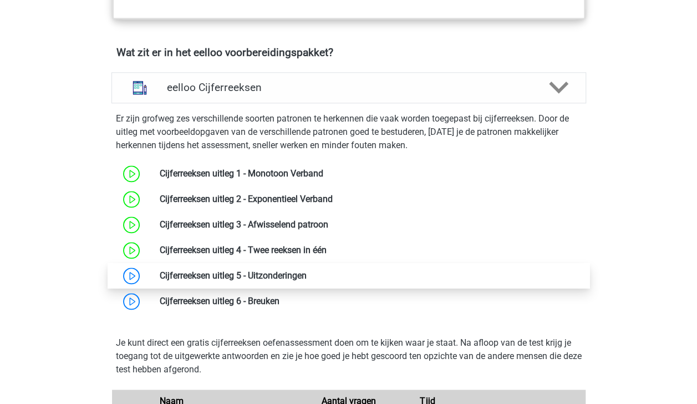
click at [307, 281] on link at bounding box center [307, 275] width 0 height 11
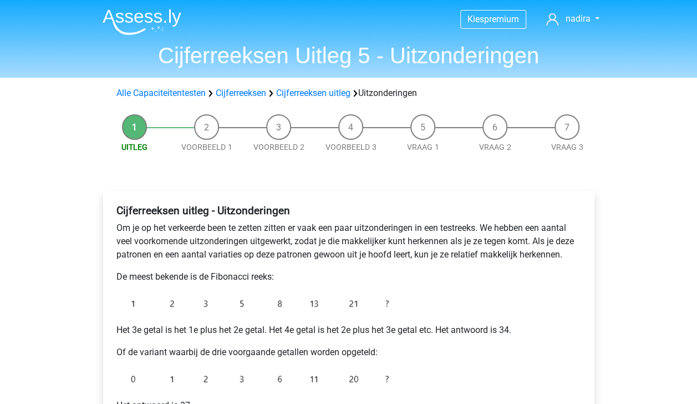
click at [359, 281] on p "De meest bekende is de Fibonacci reeks:" at bounding box center [348, 276] width 465 height 13
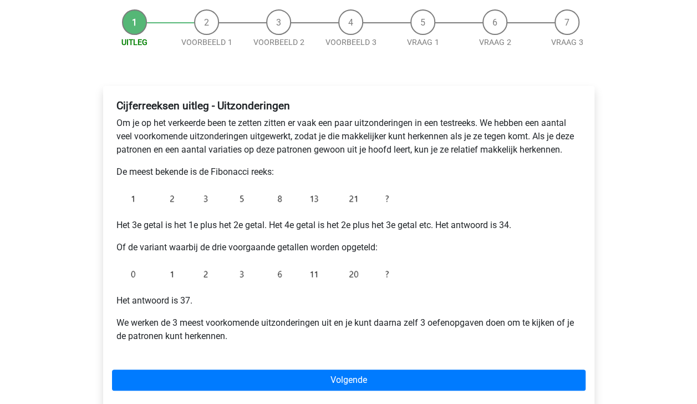
scroll to position [105, 0]
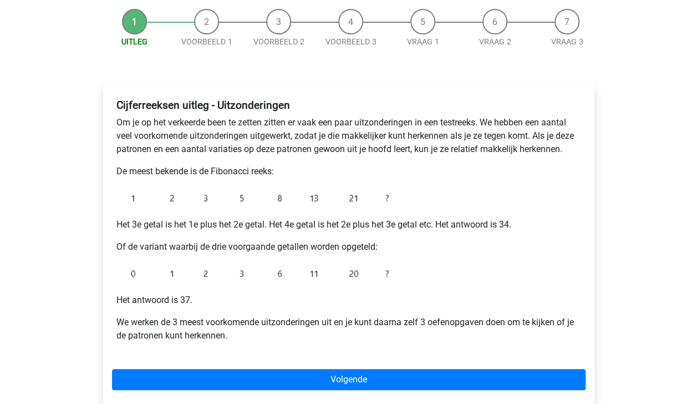
click at [211, 205] on img at bounding box center [254, 198] width 277 height 22
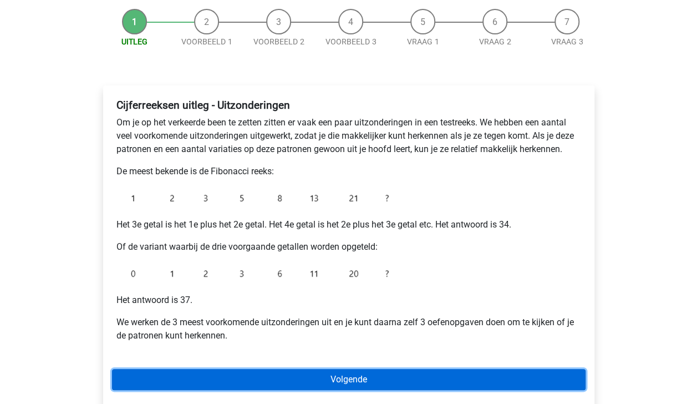
click at [373, 371] on link "Volgende" at bounding box center [349, 379] width 474 height 21
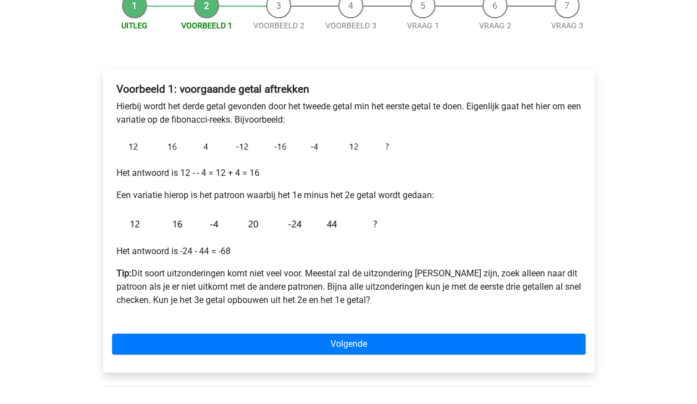
scroll to position [125, 0]
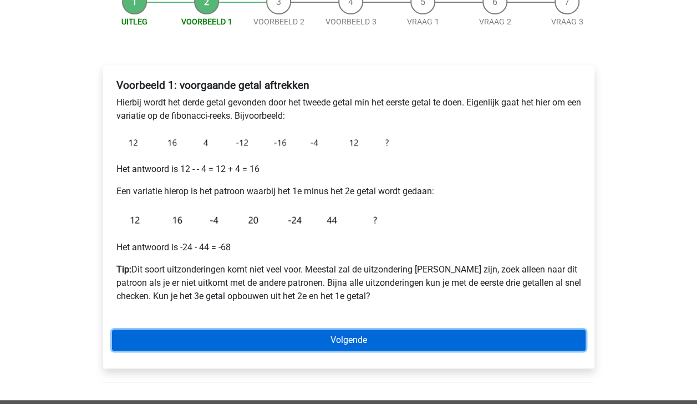
click at [522, 341] on link "Volgende" at bounding box center [349, 339] width 474 height 21
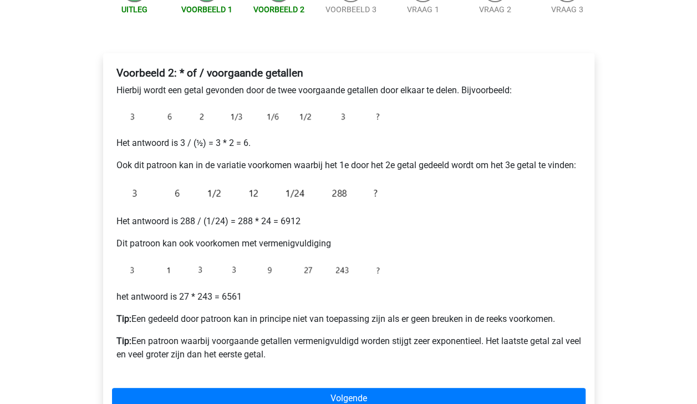
scroll to position [139, 0]
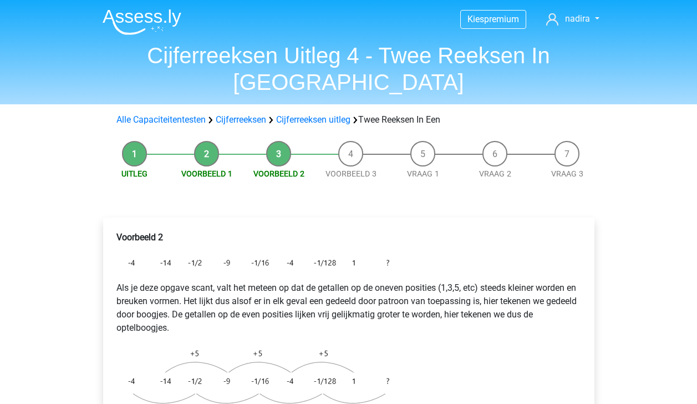
scroll to position [75, 0]
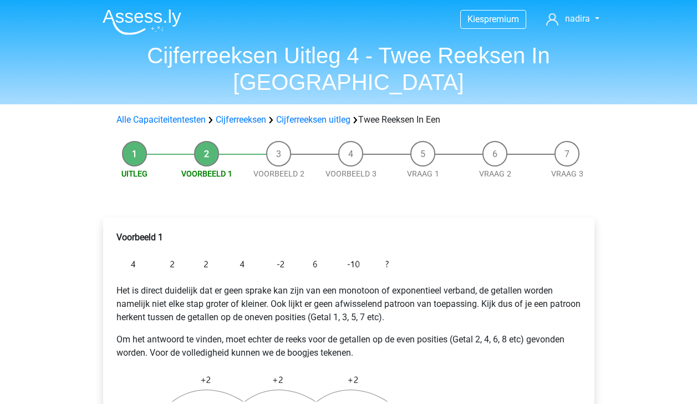
scroll to position [166, 0]
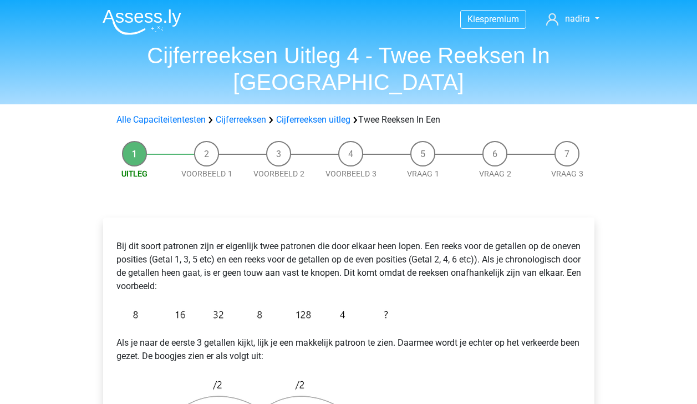
scroll to position [243, 0]
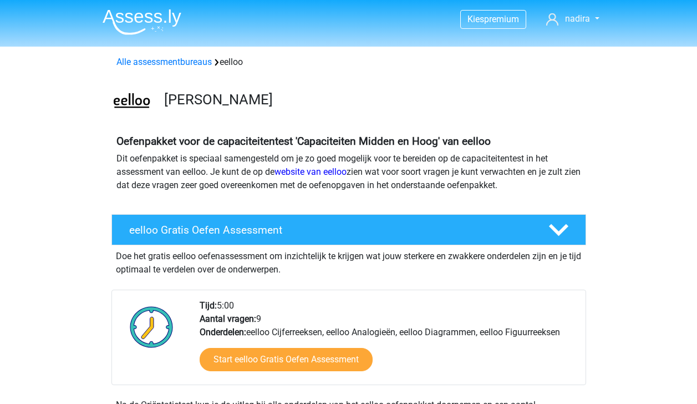
scroll to position [750, 0]
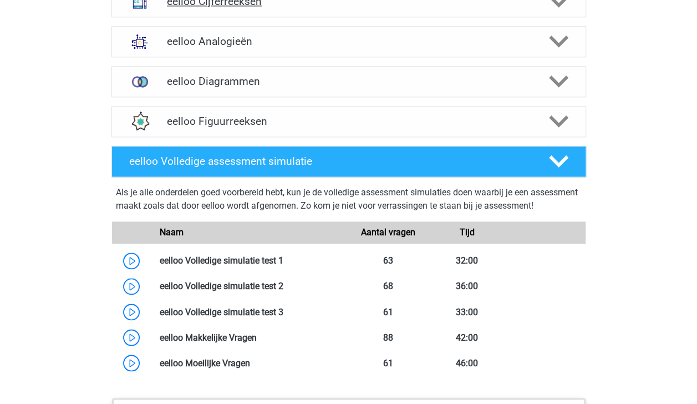
click at [332, 8] on h4 "eelloo Cijferreeksen" at bounding box center [348, 1] width 363 height 13
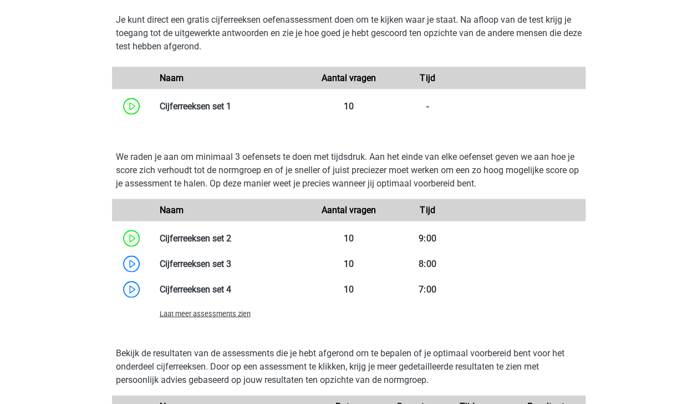
scroll to position [990, 0]
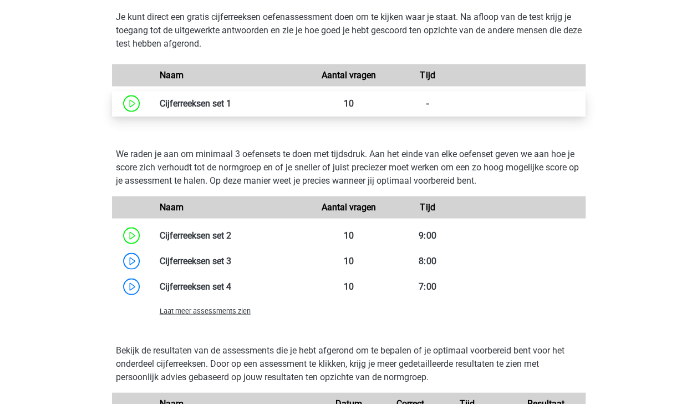
click at [231, 108] on link at bounding box center [231, 103] width 0 height 11
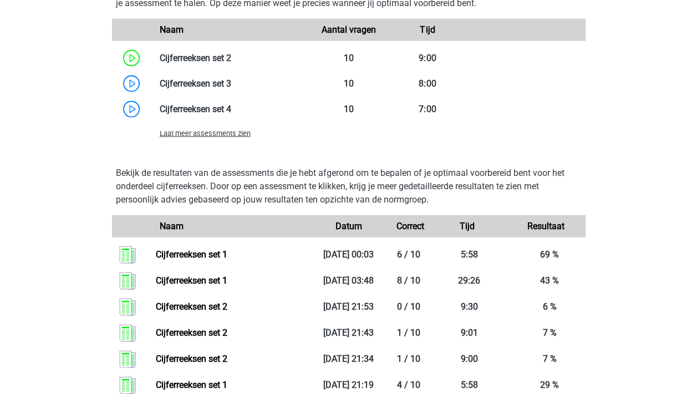
scroll to position [1172, 0]
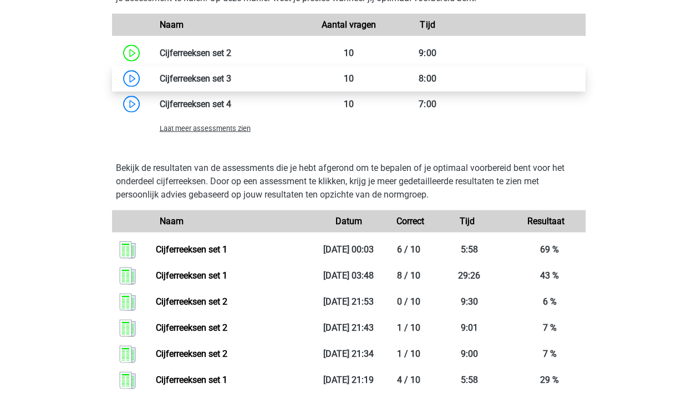
click at [231, 84] on link at bounding box center [231, 78] width 0 height 11
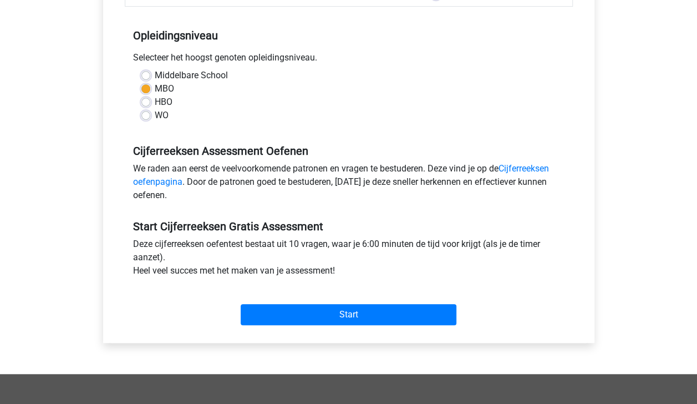
scroll to position [211, 0]
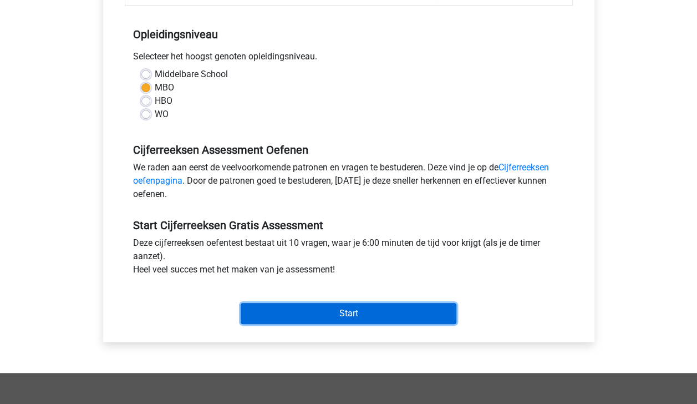
click at [394, 312] on input "Start" at bounding box center [349, 313] width 216 height 21
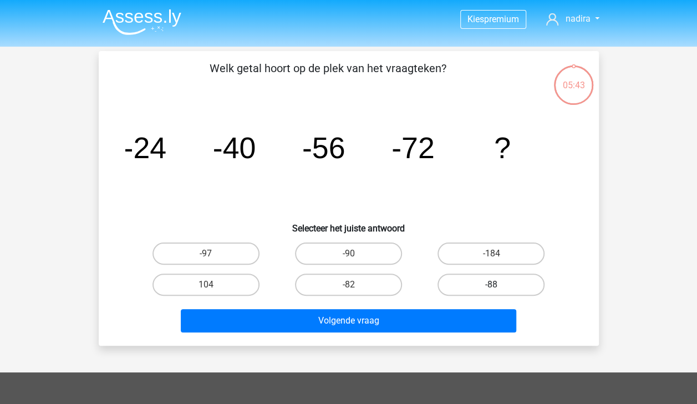
click at [481, 280] on label "-88" at bounding box center [491, 284] width 107 height 22
click at [491, 285] on input "-88" at bounding box center [494, 288] width 7 height 7
radio input "true"
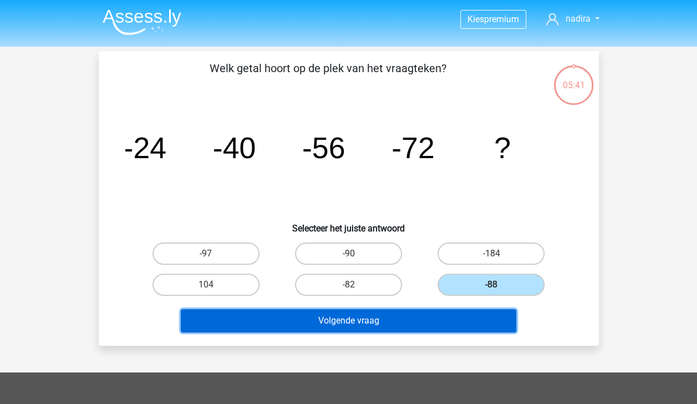
click at [468, 317] on button "Volgende vraag" at bounding box center [349, 320] width 336 height 23
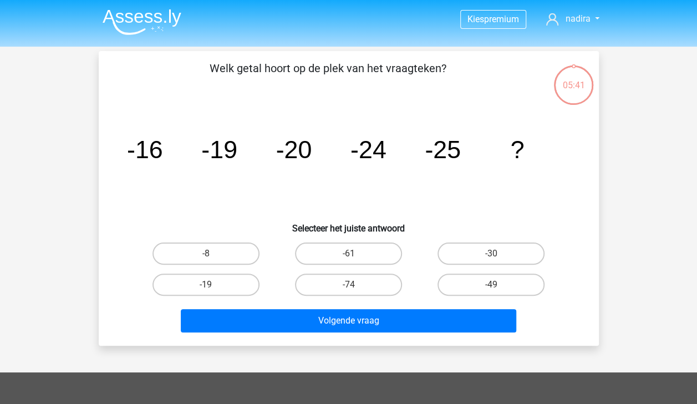
scroll to position [51, 0]
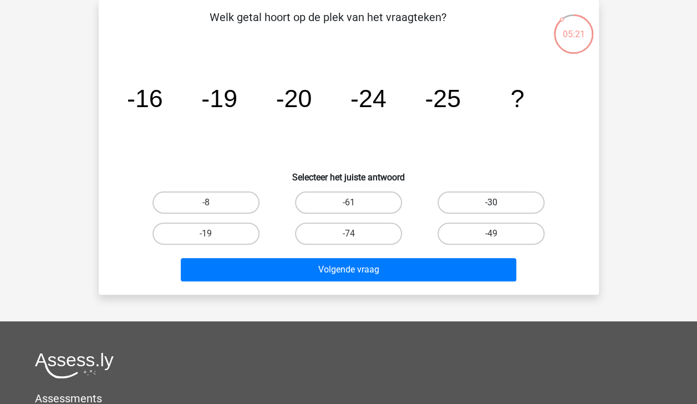
click at [518, 192] on label "-30" at bounding box center [491, 202] width 107 height 22
click at [499, 202] on input "-30" at bounding box center [494, 205] width 7 height 7
radio input "true"
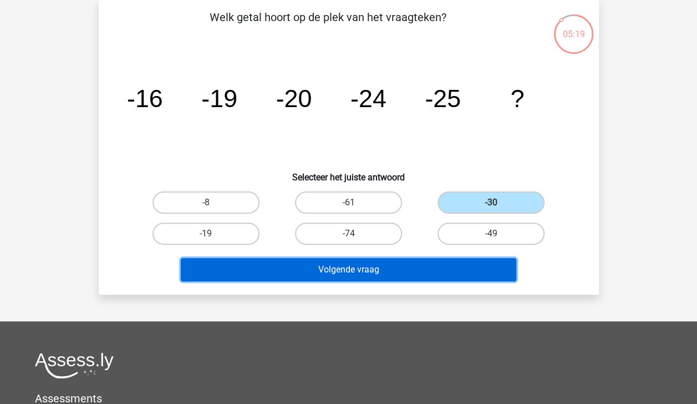
click at [494, 268] on button "Volgende vraag" at bounding box center [349, 269] width 336 height 23
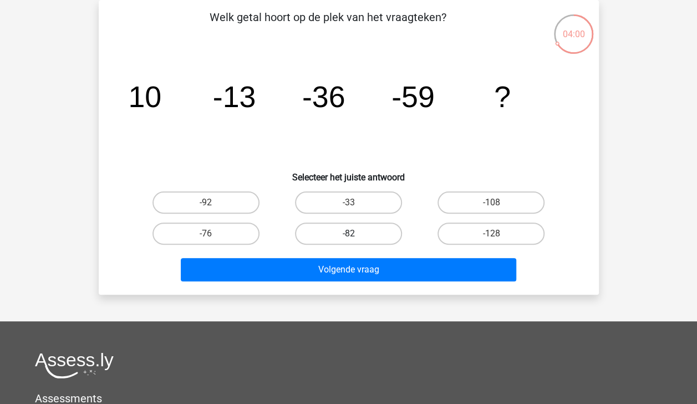
click at [312, 229] on label "-82" at bounding box center [348, 233] width 107 height 22
click at [348, 234] on input "-82" at bounding box center [351, 237] width 7 height 7
radio input "true"
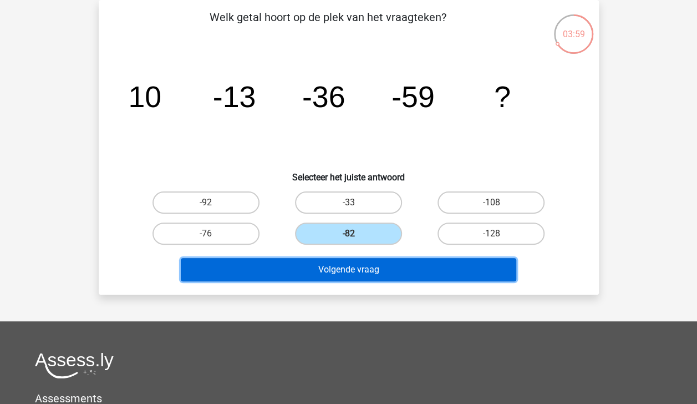
click at [331, 272] on button "Volgende vraag" at bounding box center [349, 269] width 336 height 23
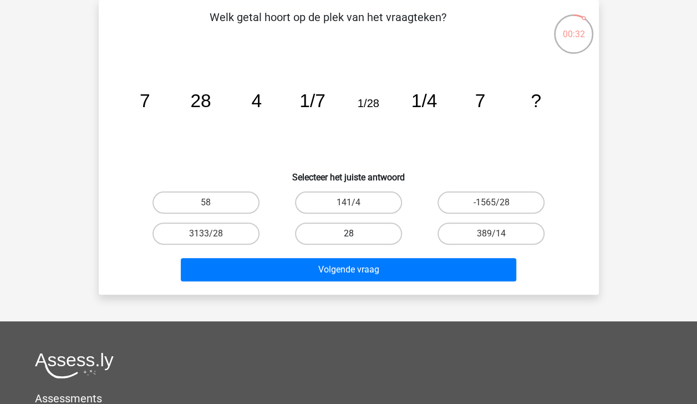
click at [324, 228] on label "28" at bounding box center [348, 233] width 107 height 22
click at [348, 234] on input "28" at bounding box center [351, 237] width 7 height 7
radio input "true"
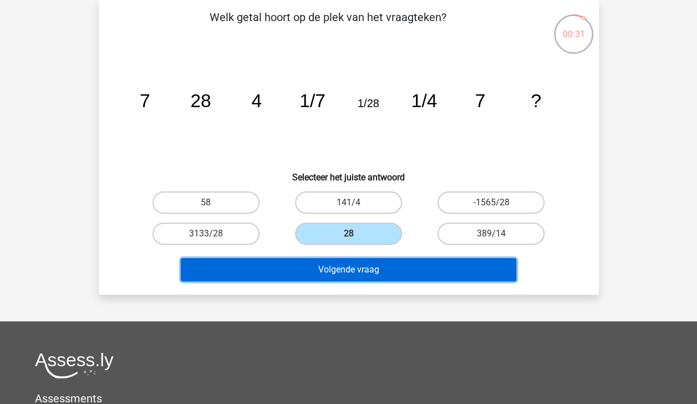
click at [332, 271] on button "Volgende vraag" at bounding box center [349, 269] width 336 height 23
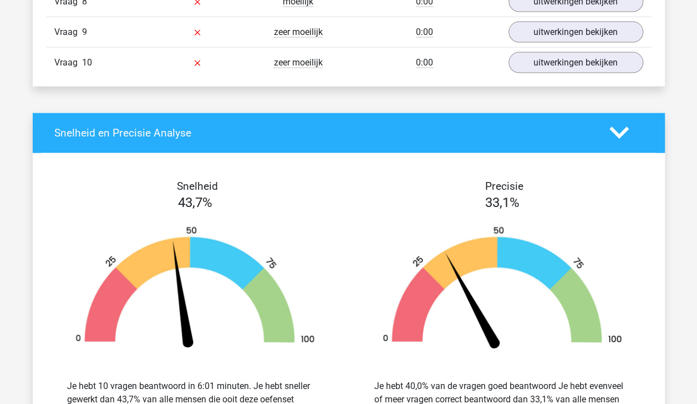
scroll to position [1110, 0]
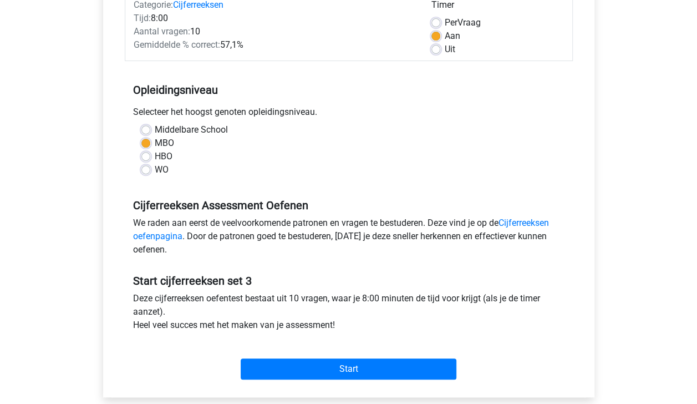
scroll to position [169, 0]
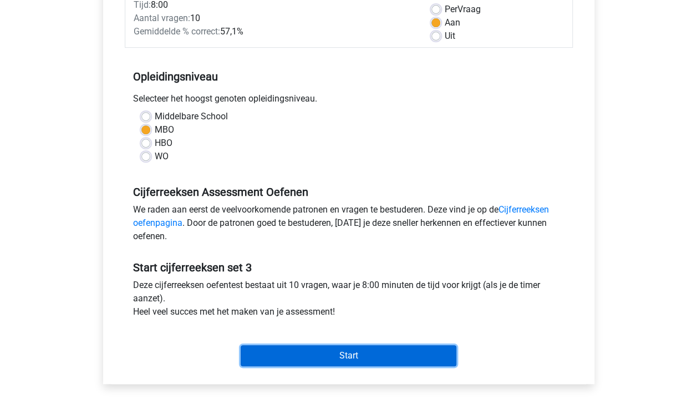
click at [422, 351] on input "Start" at bounding box center [349, 355] width 216 height 21
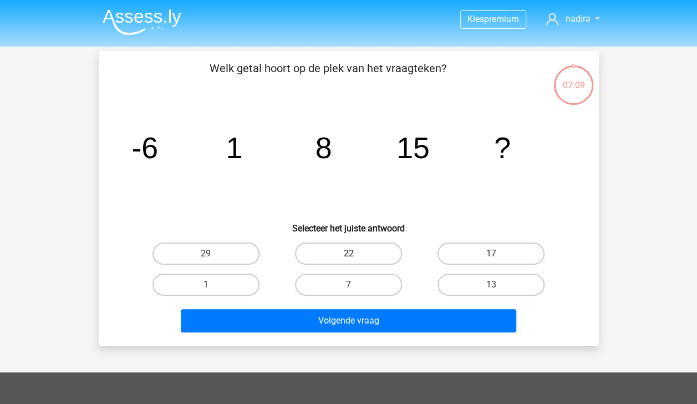
click at [374, 243] on label "22" at bounding box center [348, 253] width 107 height 22
click at [356, 253] on input "22" at bounding box center [351, 256] width 7 height 7
radio input "true"
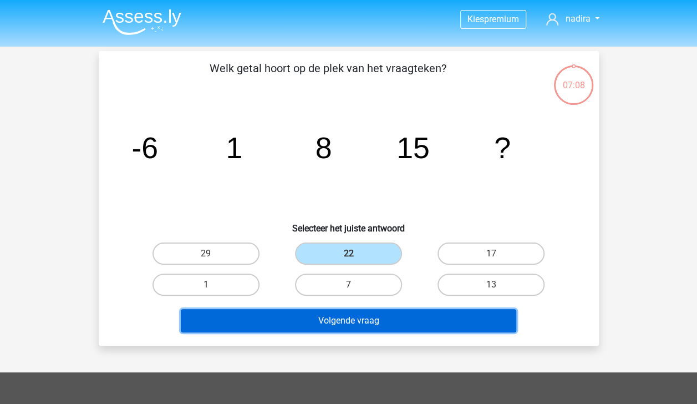
click at [390, 321] on button "Volgende vraag" at bounding box center [349, 320] width 336 height 23
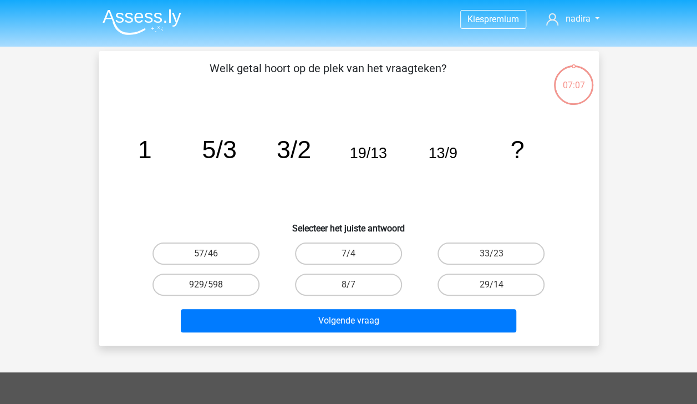
scroll to position [51, 0]
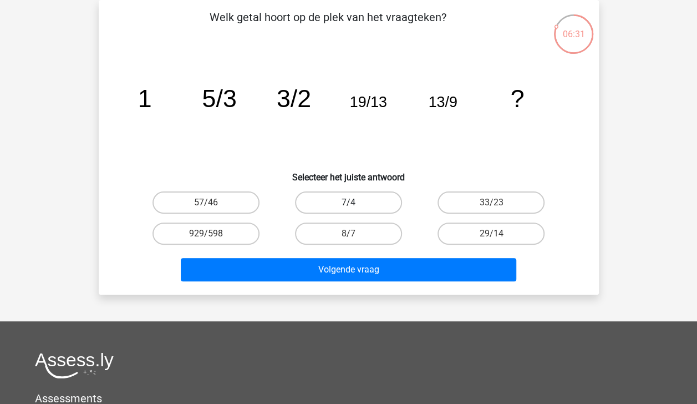
click at [362, 203] on label "7/4" at bounding box center [348, 202] width 107 height 22
click at [356, 203] on input "7/4" at bounding box center [351, 205] width 7 height 7
radio input "true"
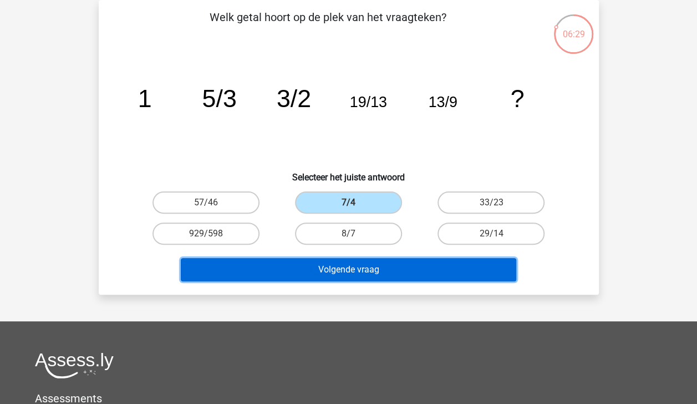
click at [385, 267] on button "Volgende vraag" at bounding box center [349, 269] width 336 height 23
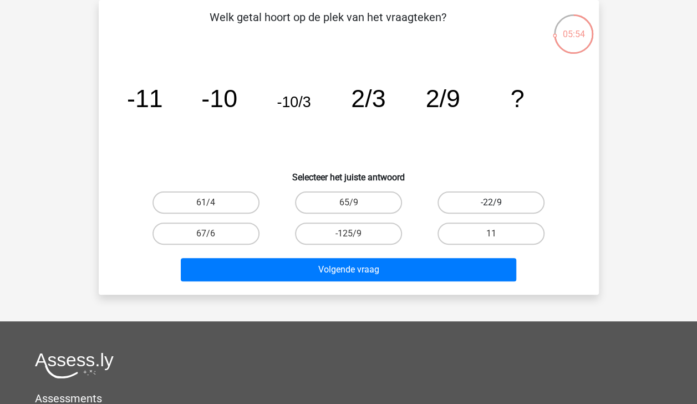
click at [448, 206] on label "-22/9" at bounding box center [491, 202] width 107 height 22
click at [491, 206] on input "-22/9" at bounding box center [494, 205] width 7 height 7
radio input "true"
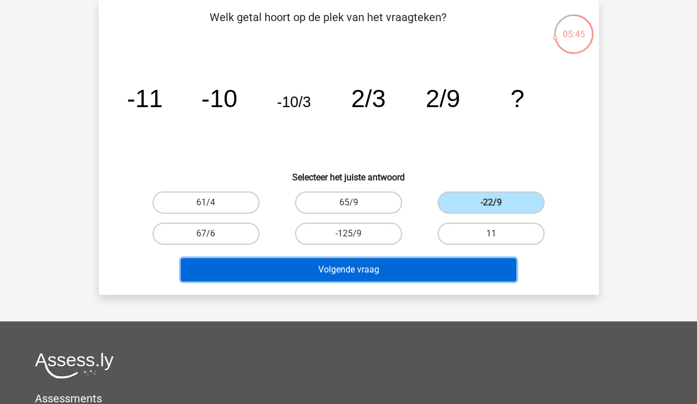
click at [430, 262] on button "Volgende vraag" at bounding box center [349, 269] width 336 height 23
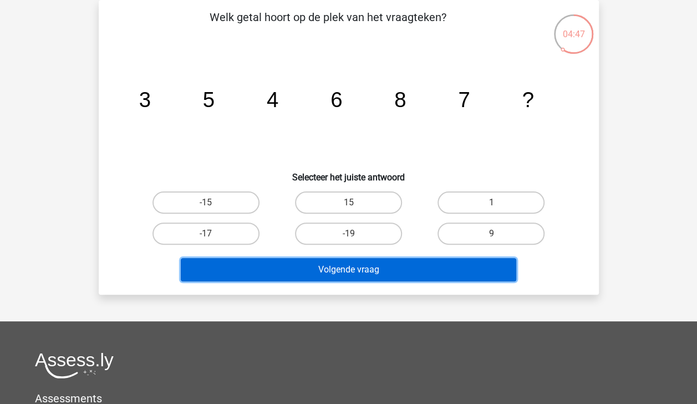
click at [430, 262] on button "Volgende vraag" at bounding box center [349, 269] width 336 height 23
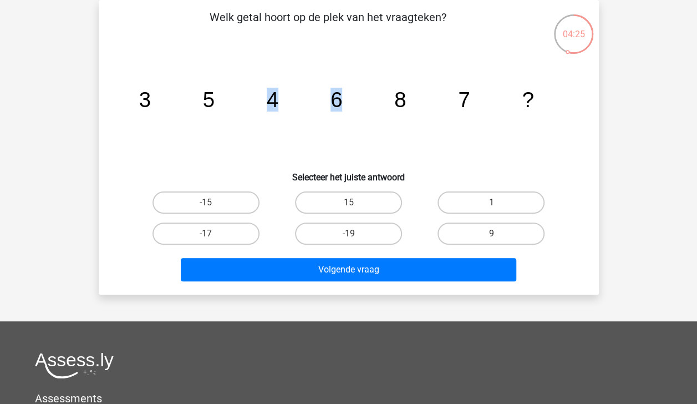
drag, startPoint x: 395, startPoint y: 85, endPoint x: 203, endPoint y: 90, distance: 192.0
click at [203, 90] on icon "image/svg+xml 3 5 4 6 8 7 ?" at bounding box center [348, 107] width 447 height 112
drag, startPoint x: 203, startPoint y: 90, endPoint x: 206, endPoint y: 126, distance: 35.6
click at [206, 126] on icon "image/svg+xml 3 5 4 6 8 7 ?" at bounding box center [348, 107] width 447 height 112
click at [263, 112] on icon "image/svg+xml 3 5 4 6 8 7 ?" at bounding box center [348, 107] width 447 height 112
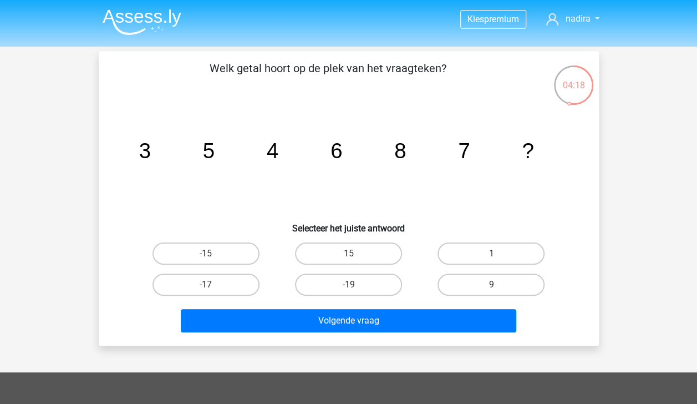
scroll to position [0, 0]
click at [505, 285] on label "9" at bounding box center [491, 284] width 107 height 22
click at [499, 285] on input "9" at bounding box center [494, 288] width 7 height 7
radio input "true"
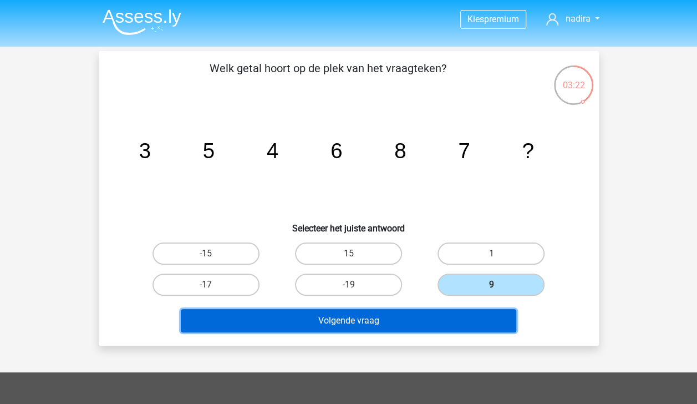
click at [475, 321] on button "Volgende vraag" at bounding box center [349, 320] width 336 height 23
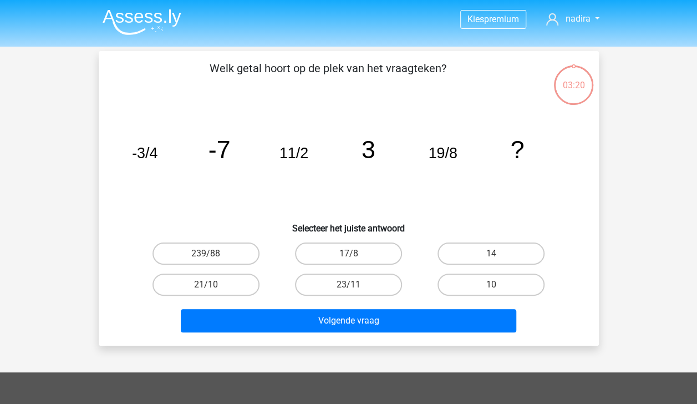
scroll to position [51, 0]
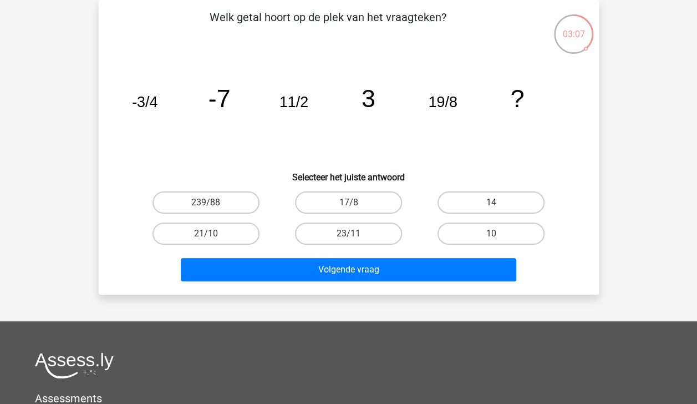
click at [494, 238] on input "10" at bounding box center [494, 237] width 7 height 7
radio input "true"
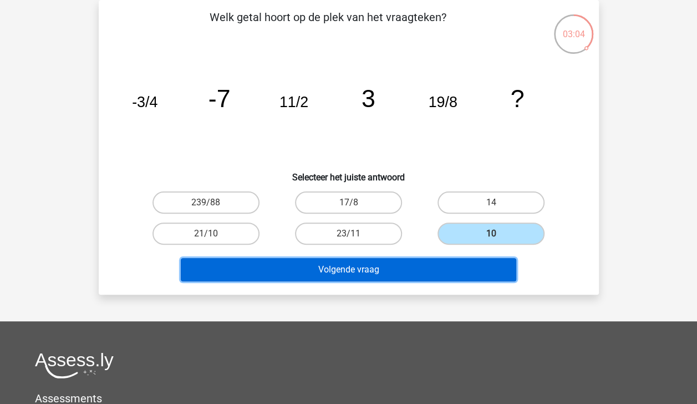
click at [463, 266] on button "Volgende vraag" at bounding box center [349, 269] width 336 height 23
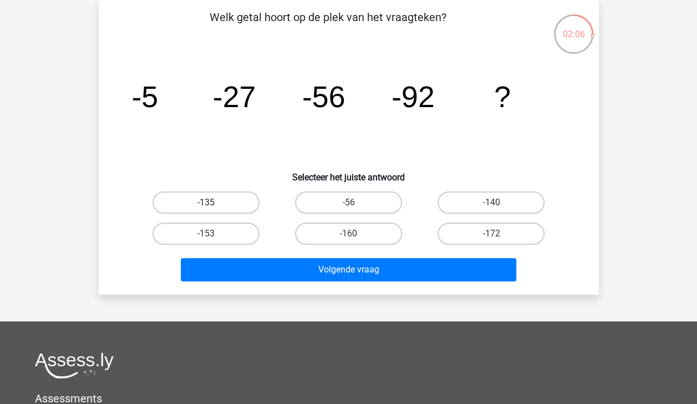
click at [244, 200] on label "-135" at bounding box center [206, 202] width 107 height 22
click at [213, 202] on input "-135" at bounding box center [209, 205] width 7 height 7
radio input "true"
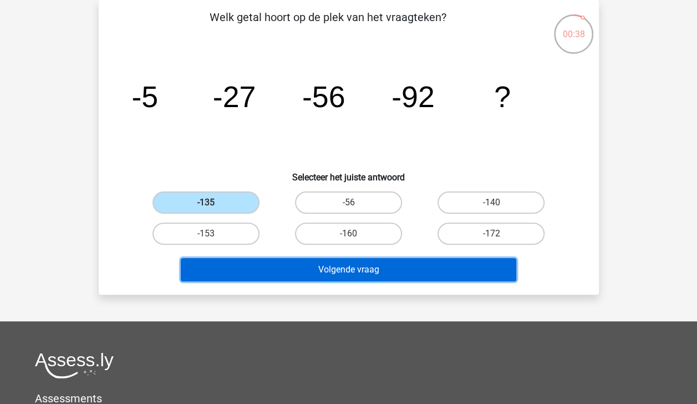
click at [394, 261] on button "Volgende vraag" at bounding box center [349, 269] width 336 height 23
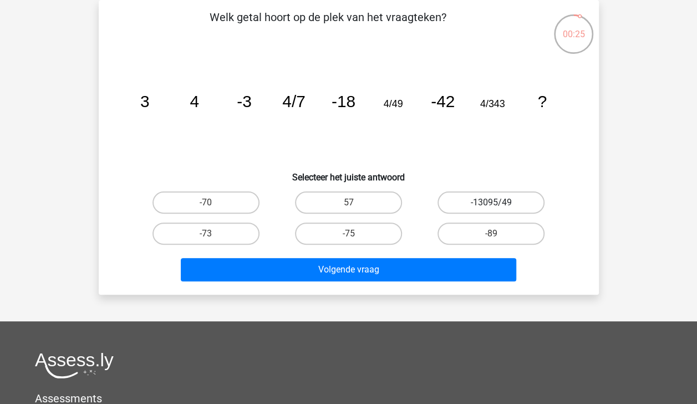
click at [450, 210] on label "-13095/49" at bounding box center [491, 202] width 107 height 22
click at [491, 210] on input "-13095/49" at bounding box center [494, 205] width 7 height 7
radio input "true"
click at [226, 203] on label "-70" at bounding box center [206, 202] width 107 height 22
click at [213, 203] on input "-70" at bounding box center [209, 205] width 7 height 7
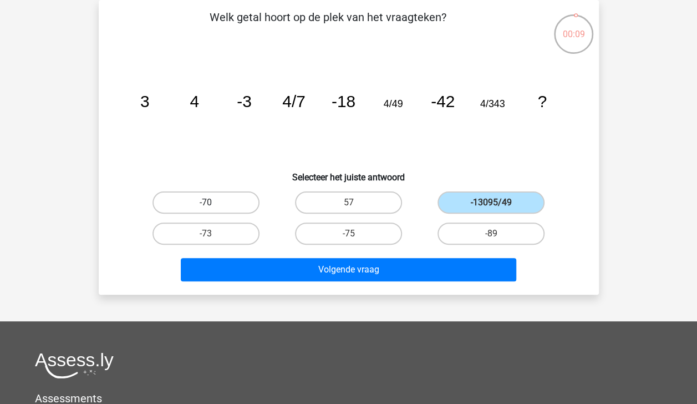
radio input "true"
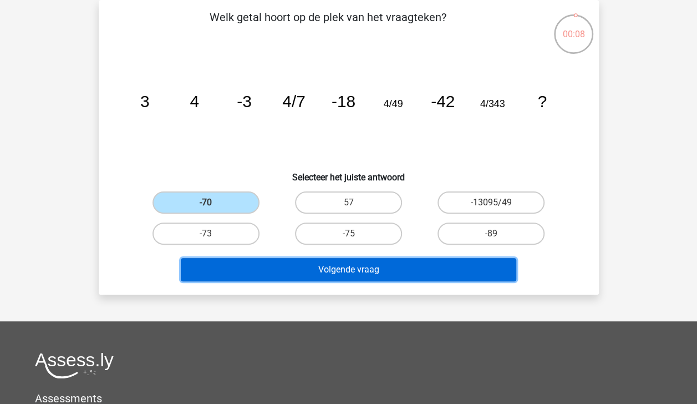
click at [265, 266] on button "Volgende vraag" at bounding box center [349, 269] width 336 height 23
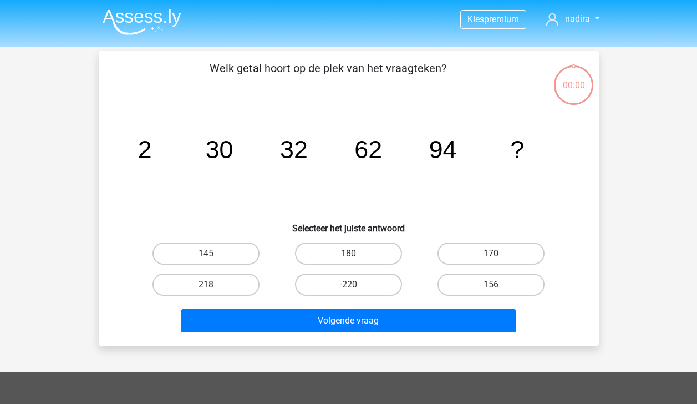
scroll to position [51, 0]
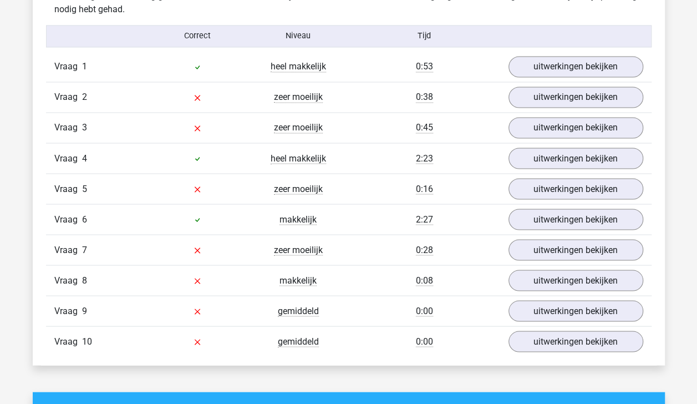
scroll to position [907, 0]
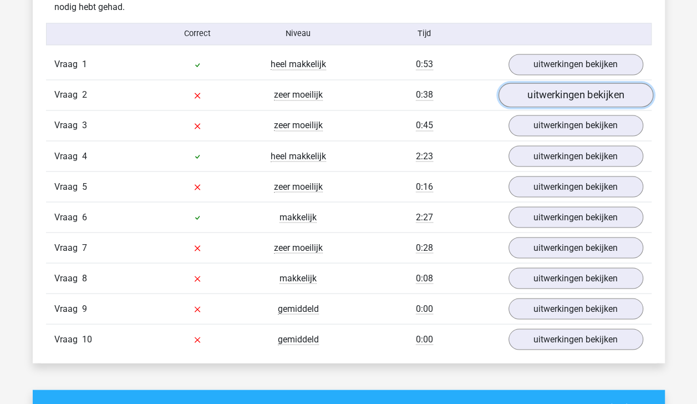
click at [607, 90] on link "uitwerkingen bekijken" at bounding box center [575, 95] width 155 height 24
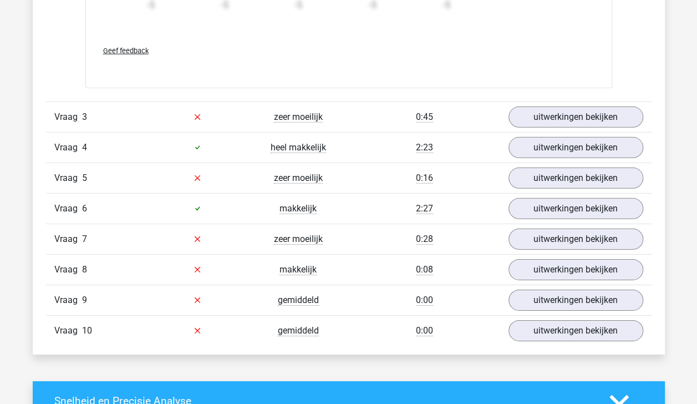
scroll to position [1588, 0]
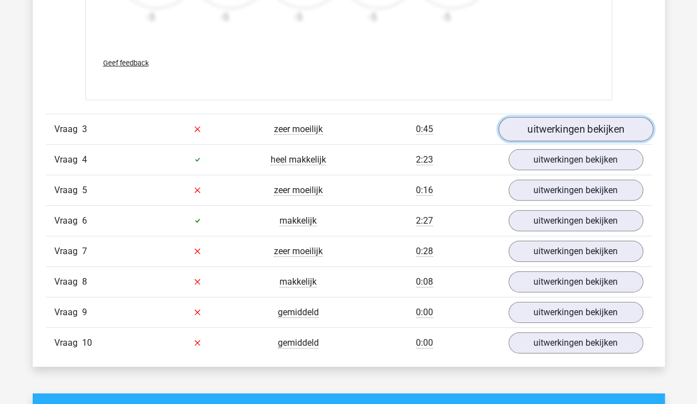
click at [586, 126] on link "uitwerkingen bekijken" at bounding box center [575, 129] width 155 height 24
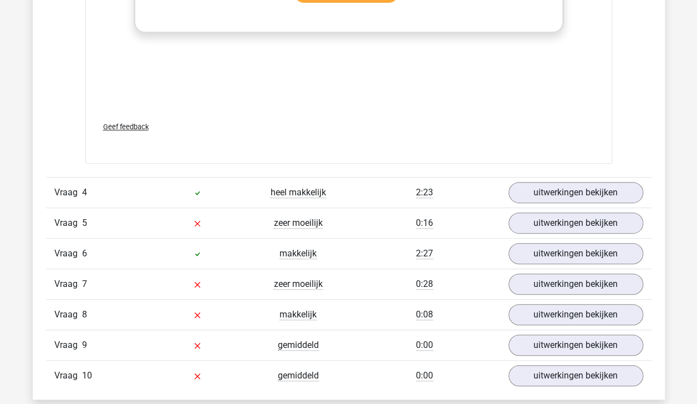
scroll to position [2243, 0]
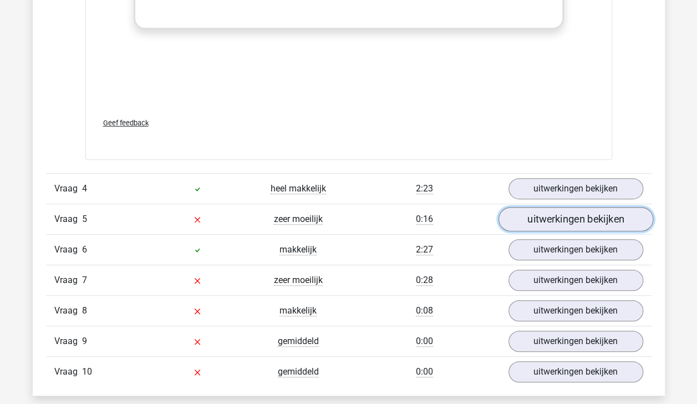
click at [586, 216] on link "uitwerkingen bekijken" at bounding box center [575, 219] width 155 height 24
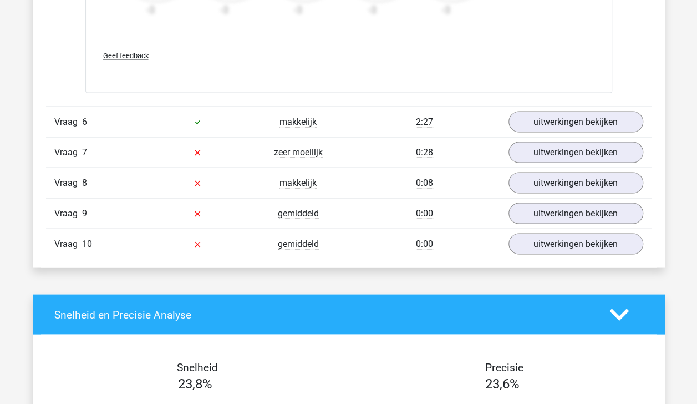
scroll to position [3042, 0]
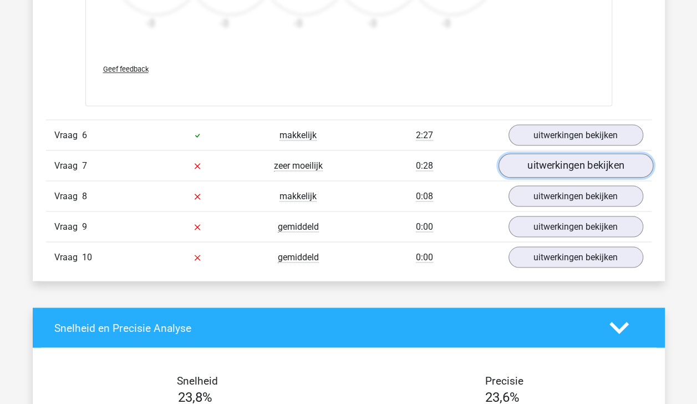
click at [589, 161] on link "uitwerkingen bekijken" at bounding box center [575, 165] width 155 height 24
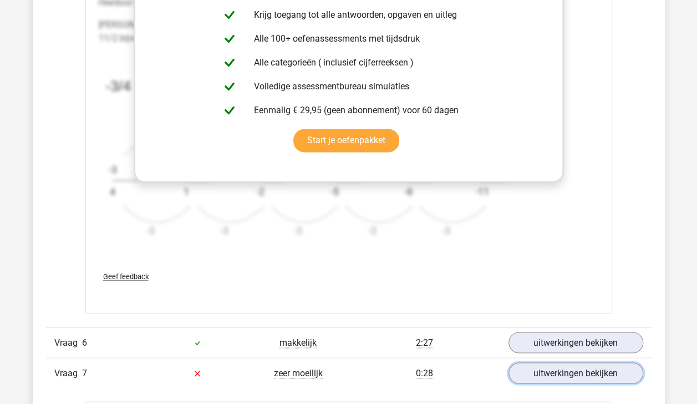
scroll to position [2637, 0]
